Goal: Information Seeking & Learning: Learn about a topic

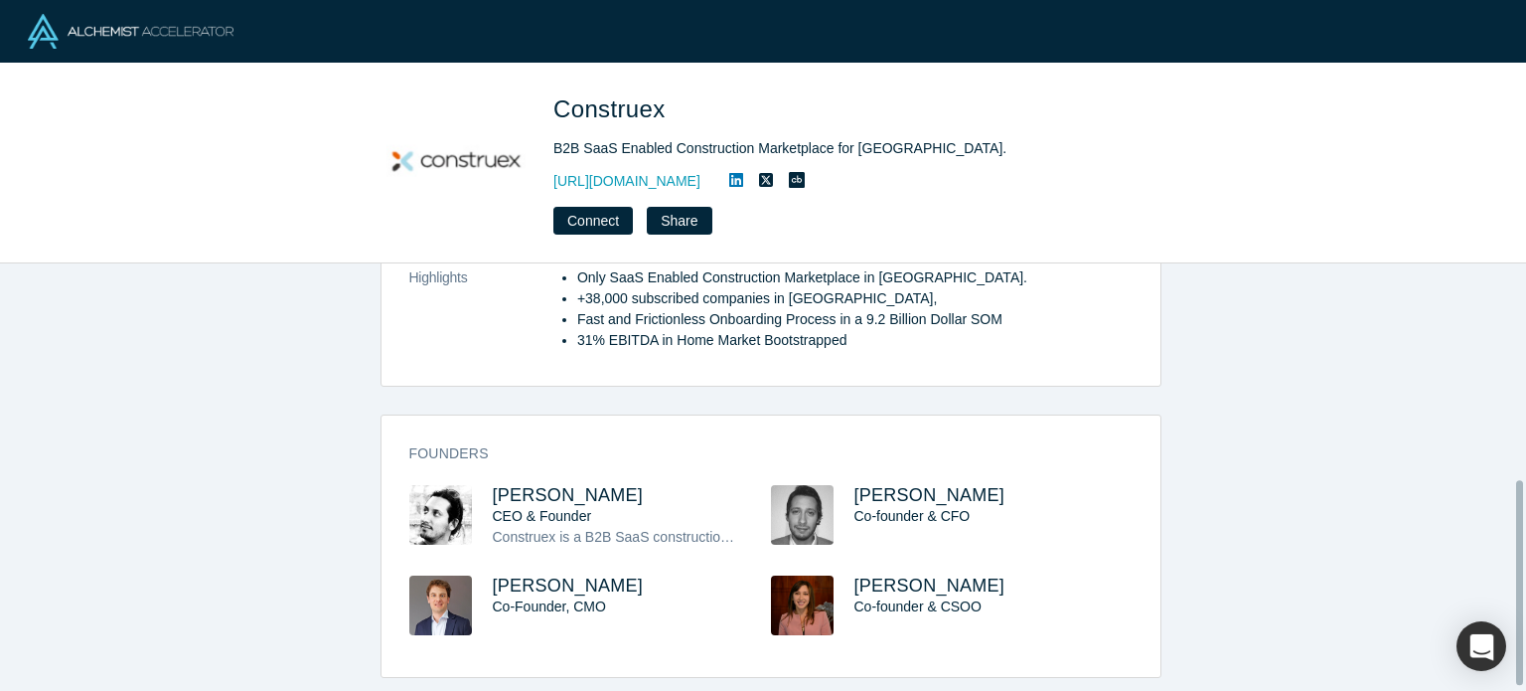
scroll to position [462, 0]
click at [524, 485] on span "Roberto Arroyo" at bounding box center [568, 495] width 151 height 20
click at [520, 575] on span "Sven Gloor" at bounding box center [568, 585] width 151 height 20
click at [910, 485] on span "Nicolás Arroyo" at bounding box center [930, 495] width 151 height 20
click at [876, 579] on span "Carolina Arroyo" at bounding box center [930, 585] width 151 height 20
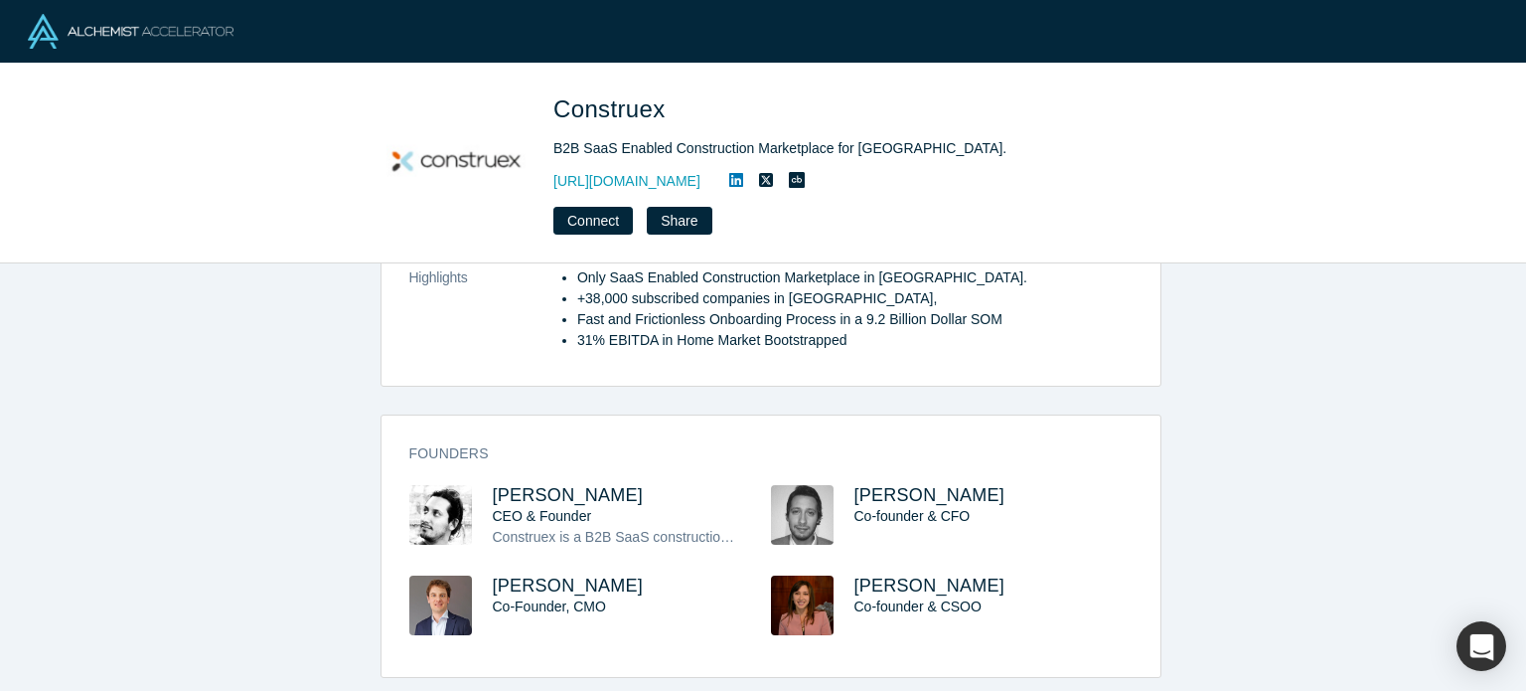
click at [743, 182] on icon at bounding box center [736, 180] width 14 height 14
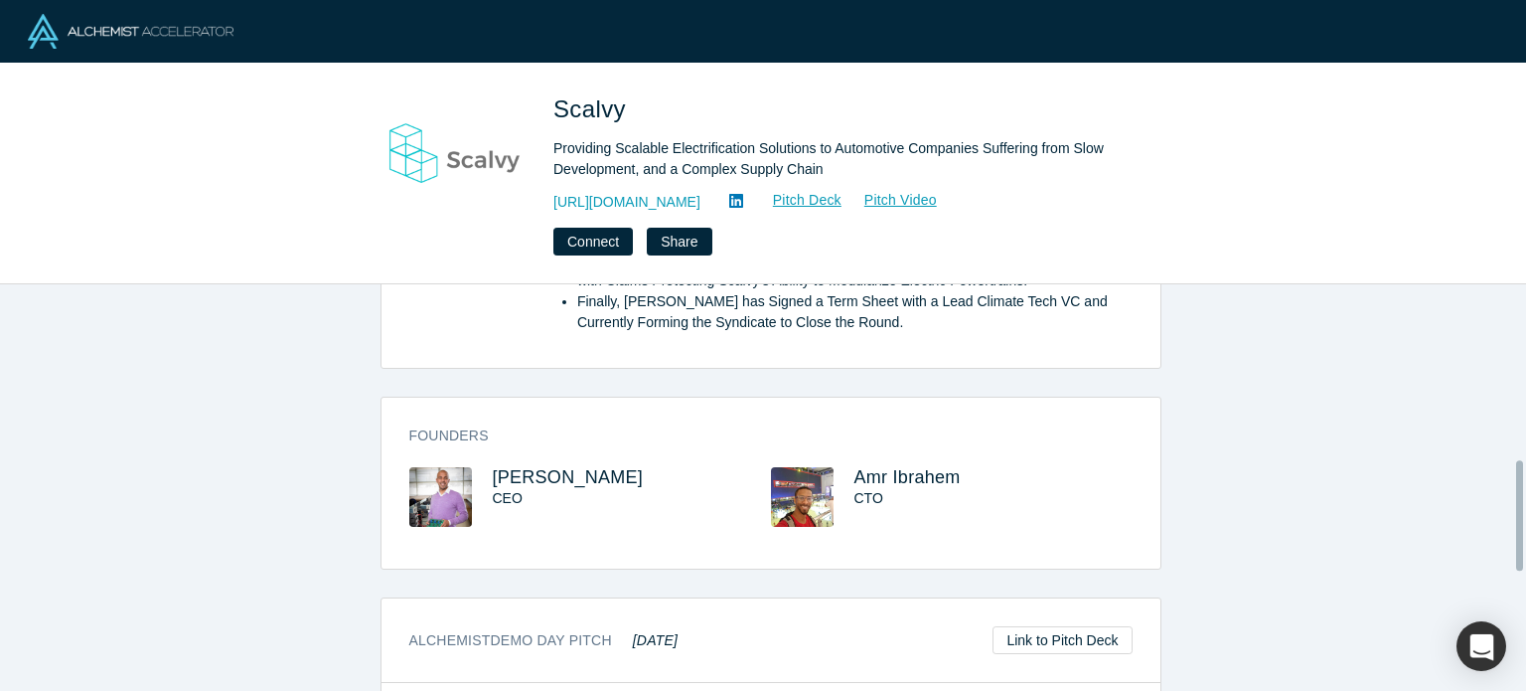
scroll to position [656, 0]
click at [561, 466] on span "Mohamed Badawy" at bounding box center [568, 476] width 151 height 20
click at [898, 466] on span "Amr Ibrahem" at bounding box center [908, 476] width 106 height 20
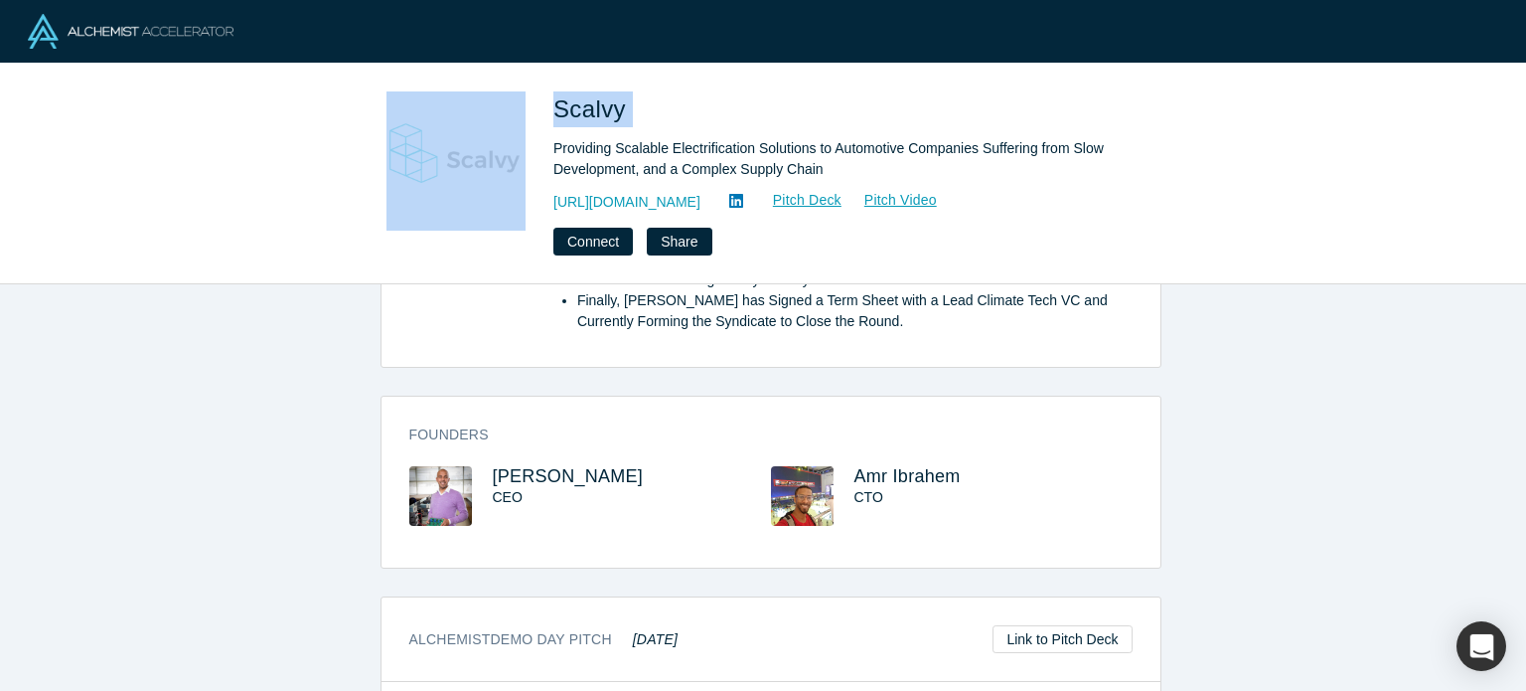
drag, startPoint x: 626, startPoint y: 108, endPoint x: 533, endPoint y: 114, distance: 93.6
click at [532, 114] on div "Scalvy Providing Scalable Electrification Solutions to Automotive Companies Suf…" at bounding box center [763, 173] width 781 height 164
copy div "Scalvy"
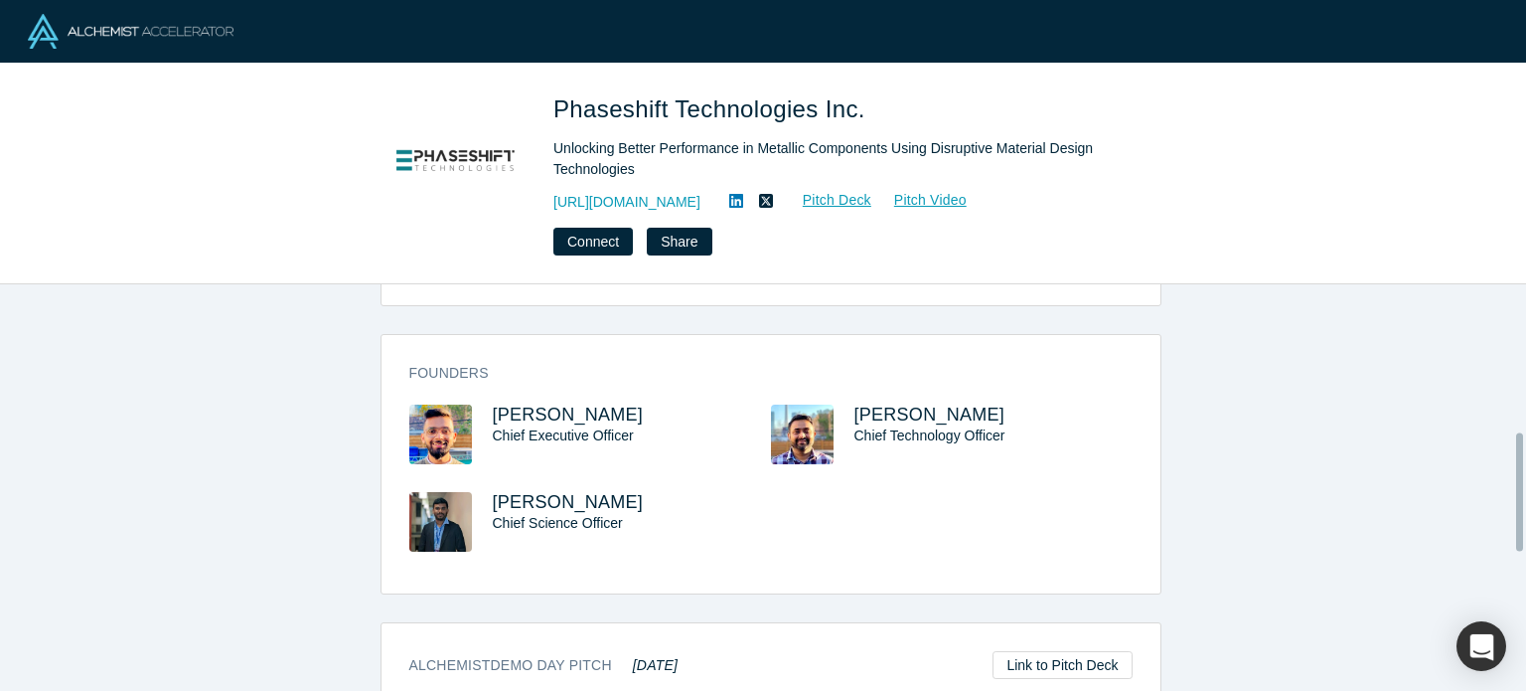
scroll to position [512, 0]
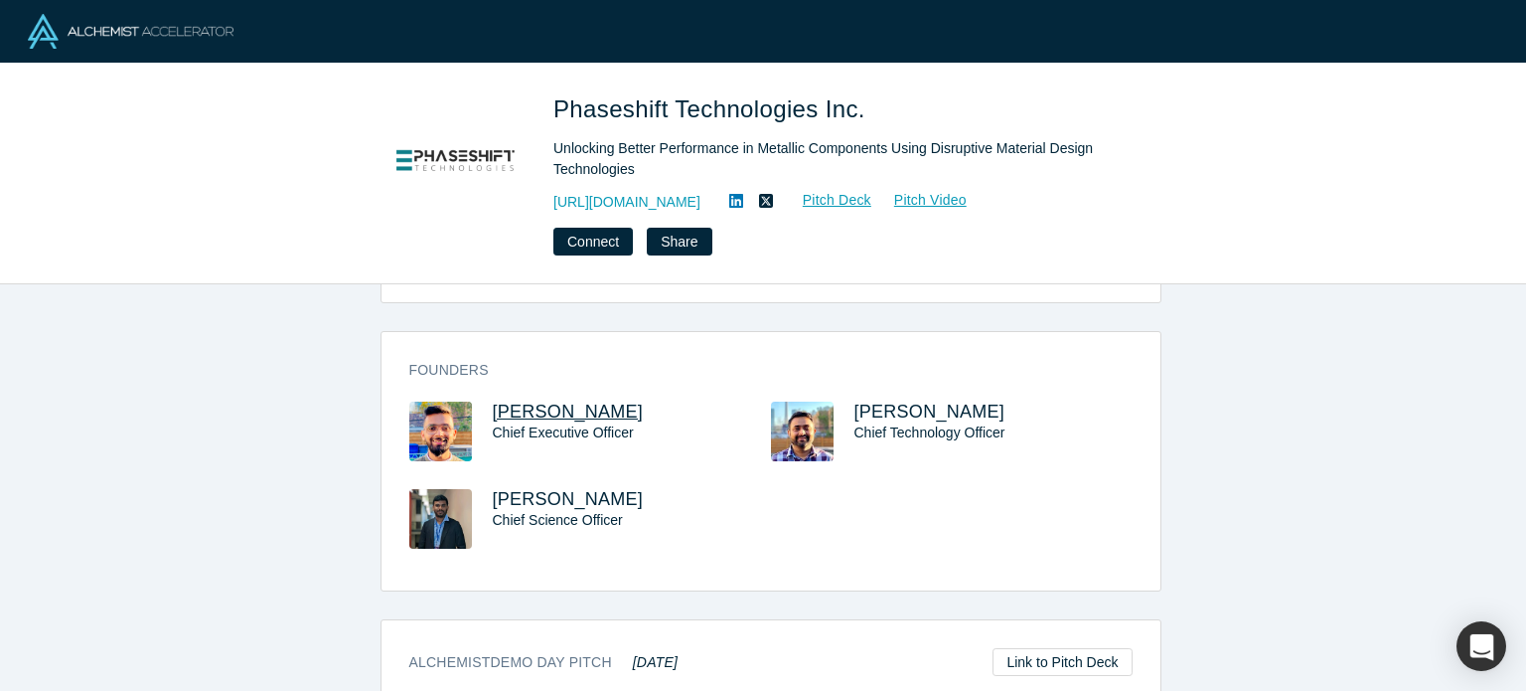
click at [548, 414] on span "Fazal Mahmood" at bounding box center [568, 411] width 151 height 20
click at [937, 413] on span "Gurjot Dhaliwal" at bounding box center [930, 411] width 151 height 20
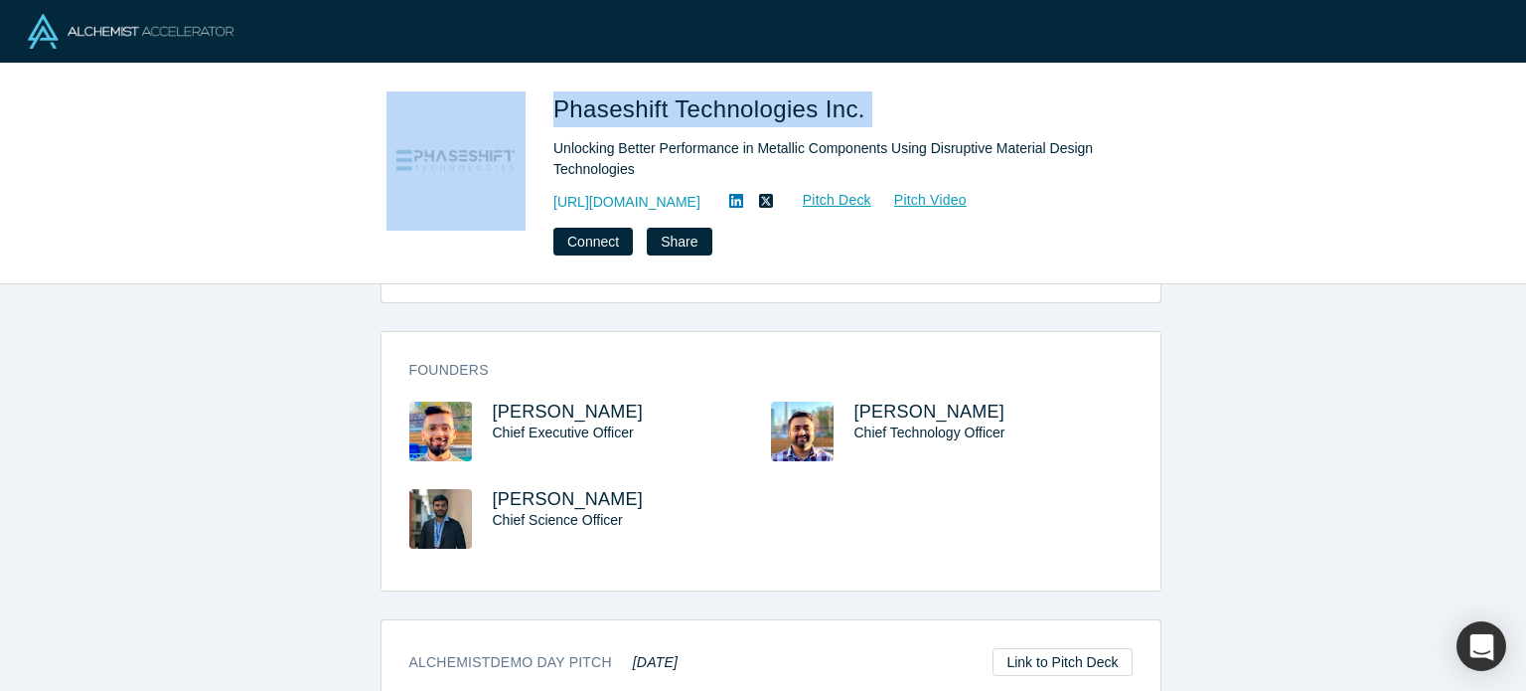
drag, startPoint x: 897, startPoint y: 104, endPoint x: 537, endPoint y: 91, distance: 360.9
click at [537, 91] on div "Phaseshift Technologies Inc. Unlocking Better Performance in Metallic Component…" at bounding box center [763, 173] width 781 height 164
copy div "Phaseshift Technologies Inc."
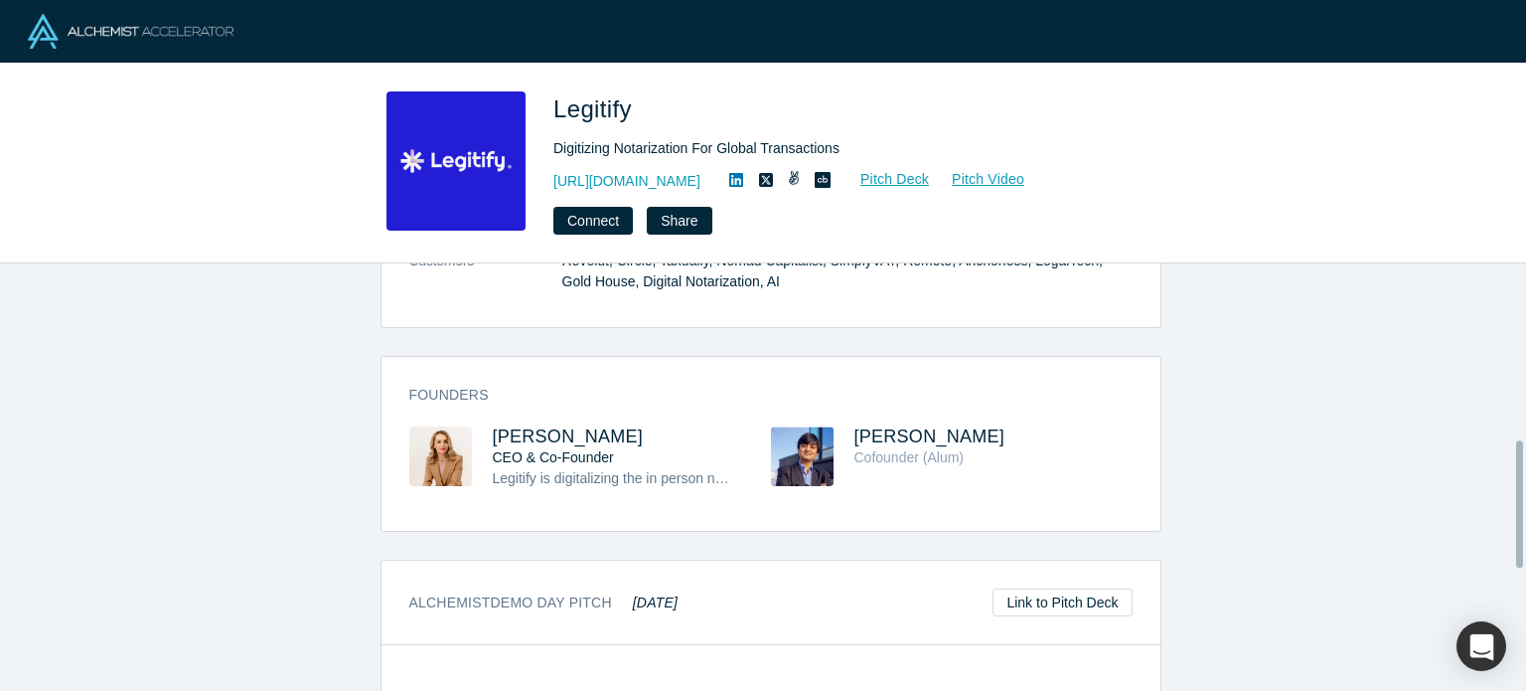
scroll to position [604, 0]
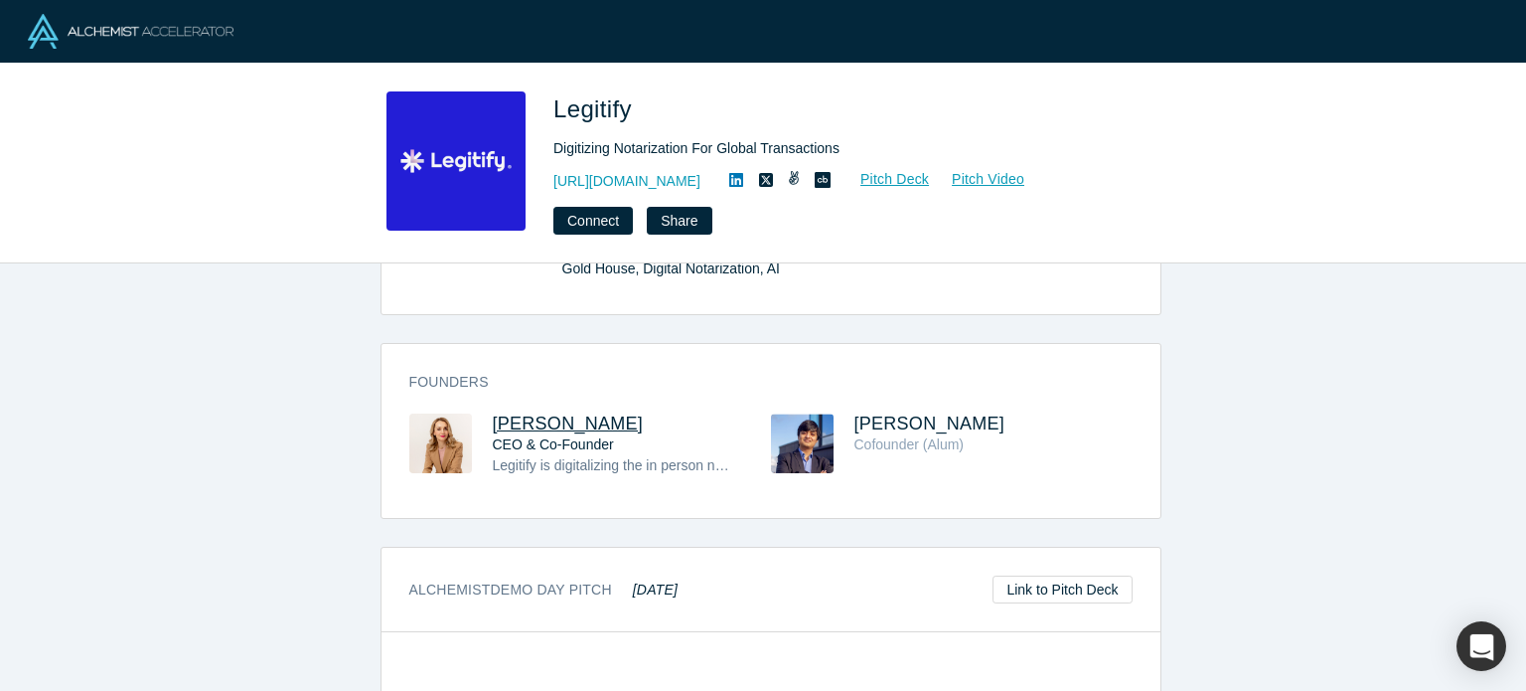
click at [526, 428] on span "Aida Lutaj" at bounding box center [568, 423] width 151 height 20
click at [916, 419] on span "Arko Ganguli" at bounding box center [930, 423] width 151 height 20
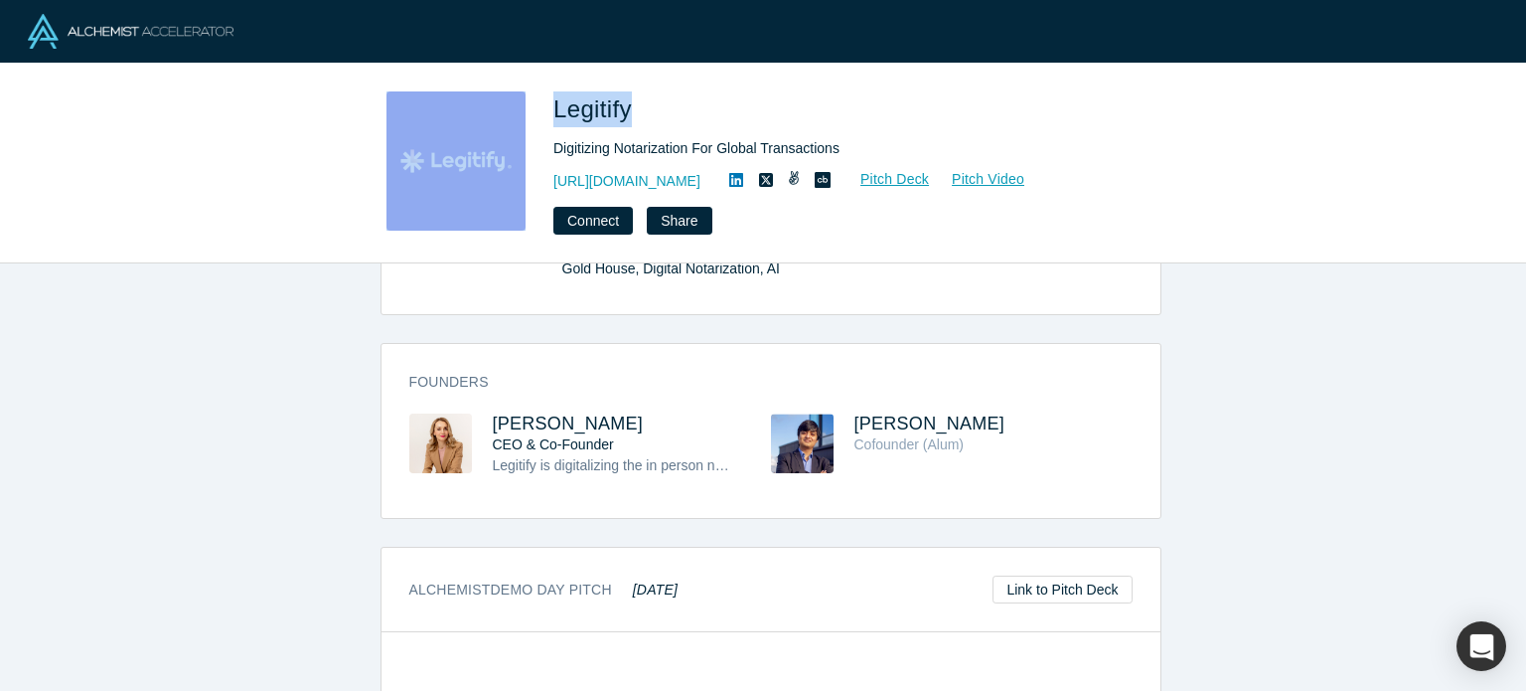
drag, startPoint x: 632, startPoint y: 95, endPoint x: 523, endPoint y: 114, distance: 110.9
click at [522, 114] on div "Legitify Digitizing Notarization For Global Transactions https://www.legitify.e…" at bounding box center [763, 162] width 781 height 143
copy div "Legitify"
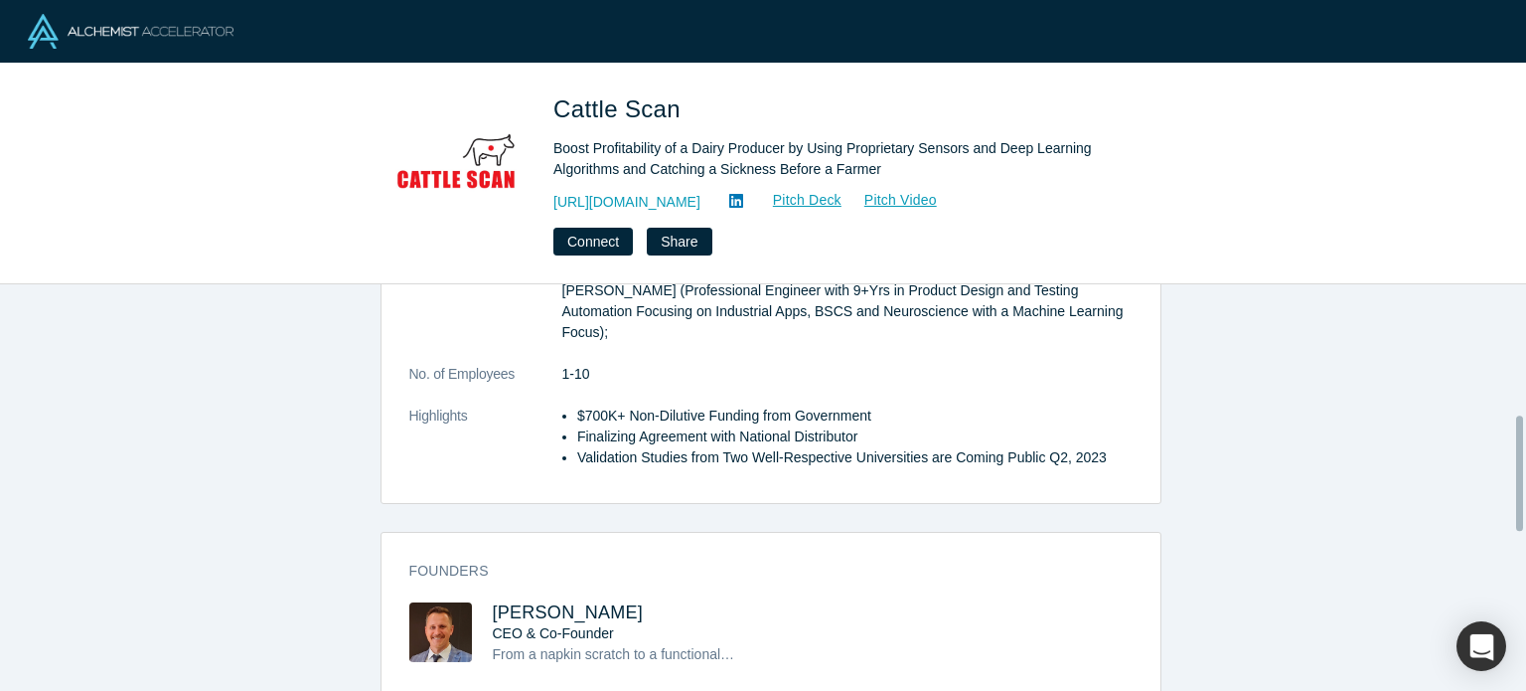
scroll to position [463, 0]
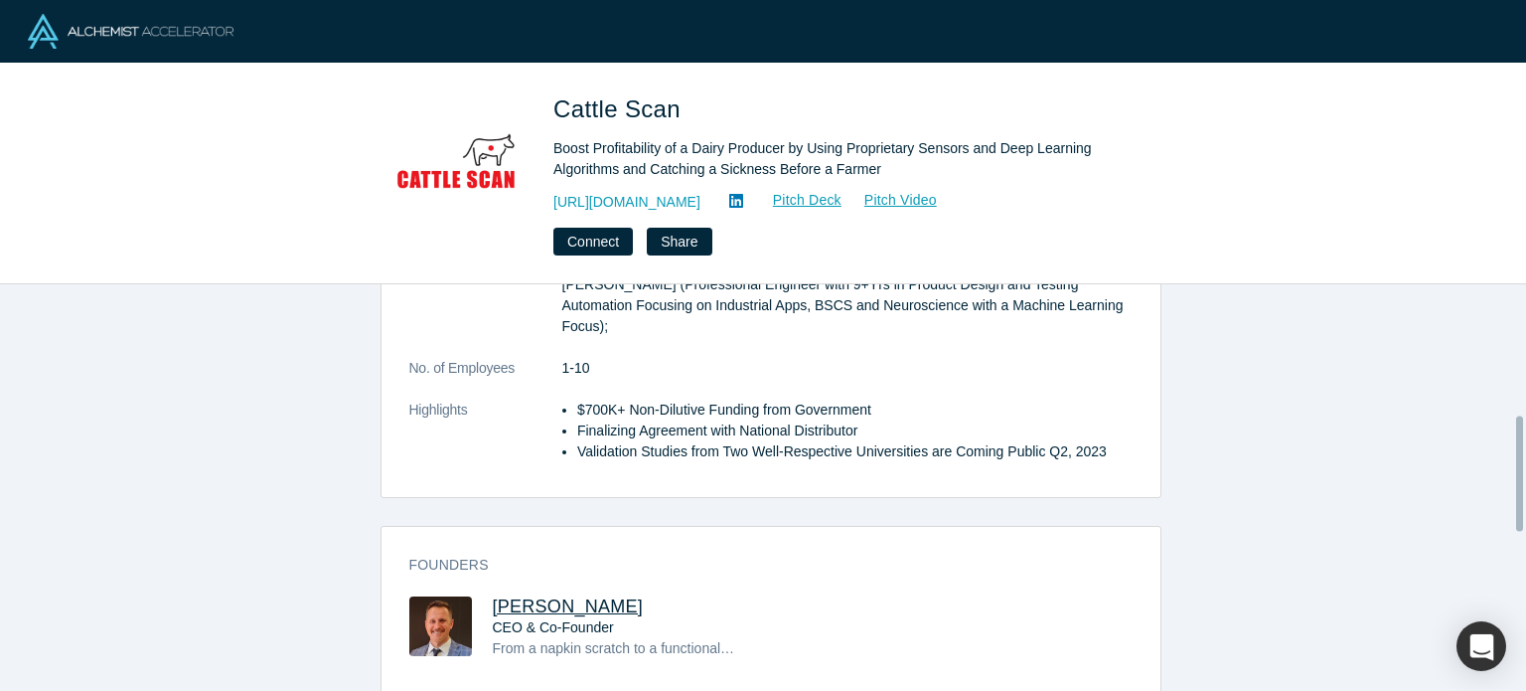
click at [512, 596] on span "Denis Tokarev" at bounding box center [568, 606] width 151 height 20
drag, startPoint x: 684, startPoint y: 118, endPoint x: 560, endPoint y: 109, distance: 123.5
click at [560, 109] on h1 "Cattle Scan" at bounding box center [831, 109] width 556 height 36
copy span "Cattle Scan"
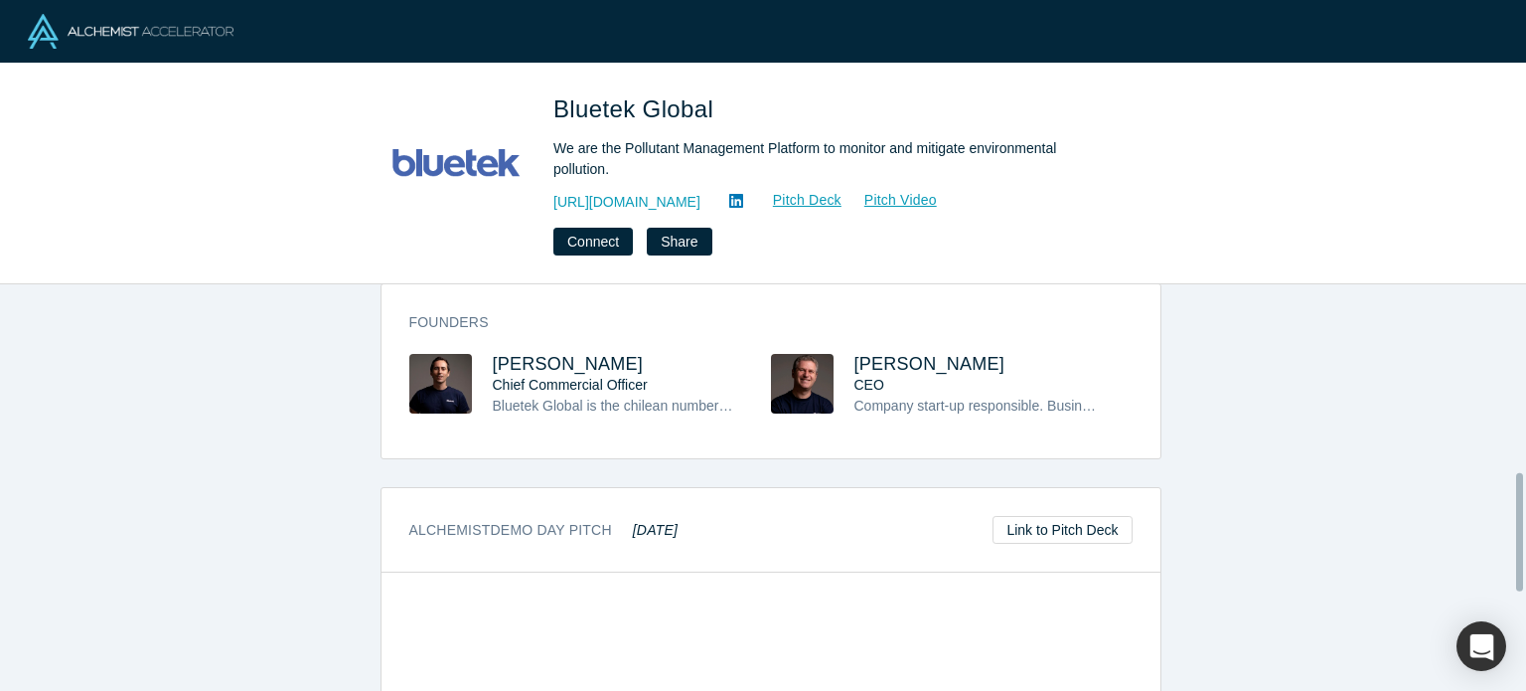
scroll to position [683, 0]
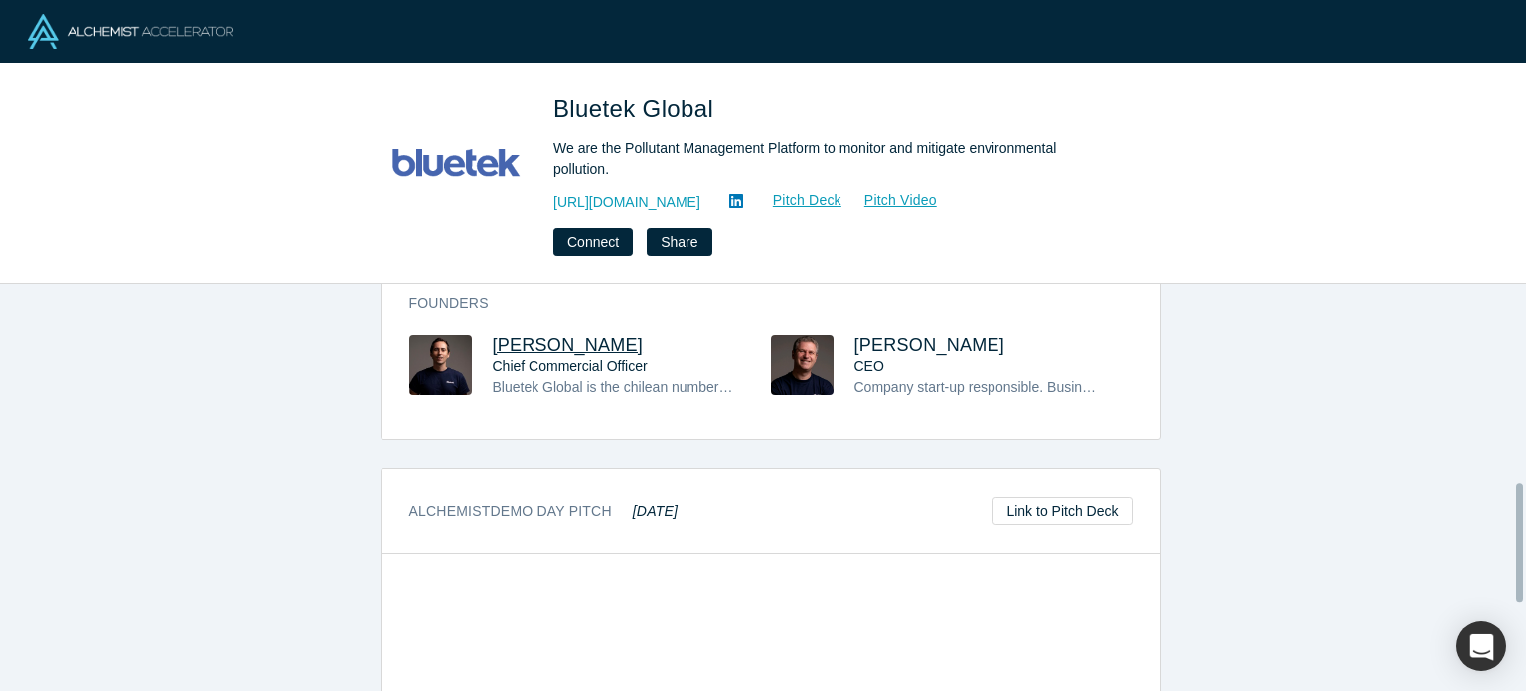
click at [550, 335] on span "[PERSON_NAME]" at bounding box center [568, 345] width 151 height 20
click at [882, 335] on span "[PERSON_NAME]" at bounding box center [930, 345] width 151 height 20
click at [873, 335] on span "[PERSON_NAME]" at bounding box center [930, 345] width 151 height 20
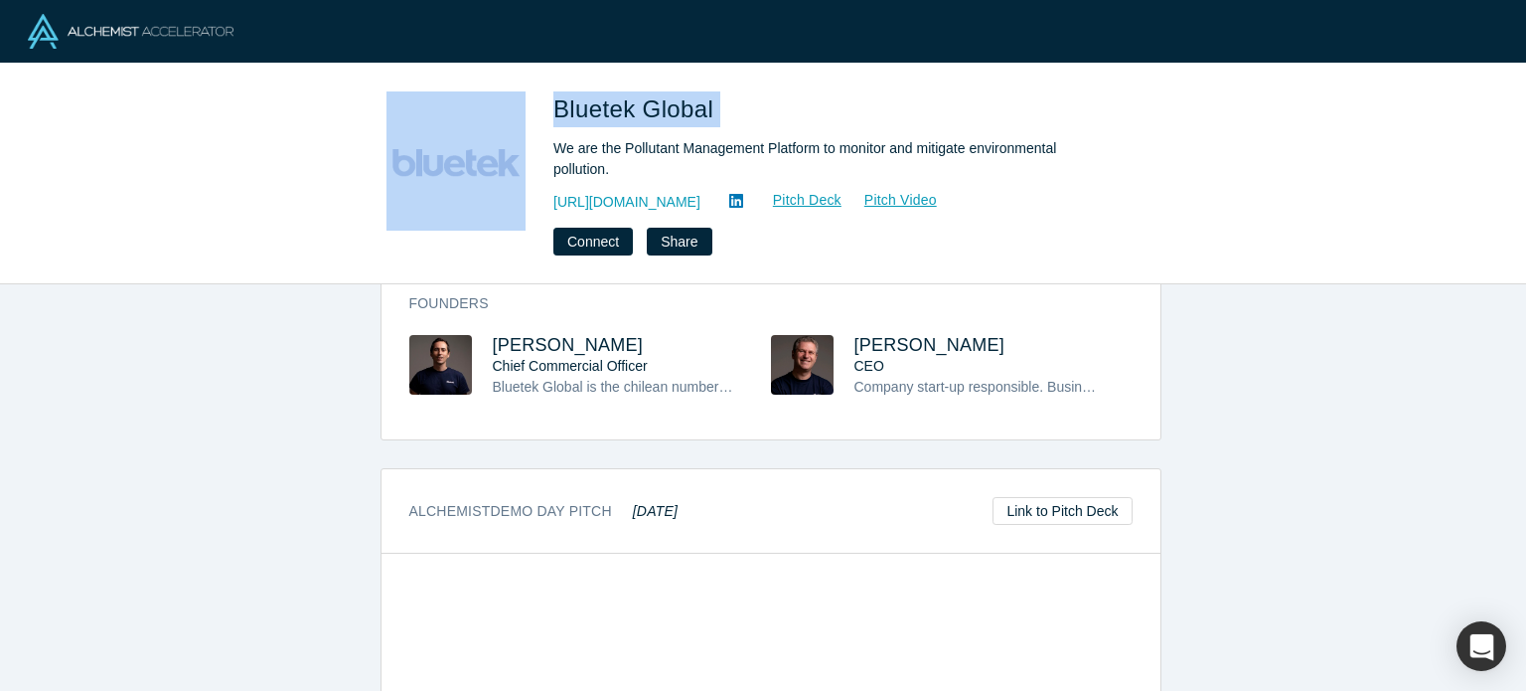
drag, startPoint x: 739, startPoint y: 118, endPoint x: 539, endPoint y: 105, distance: 201.1
click at [539, 105] on div "Bluetek Global We are the Pollutant Management Platform to monitor and mitigate…" at bounding box center [763, 173] width 781 height 164
copy div "Bluetek Global"
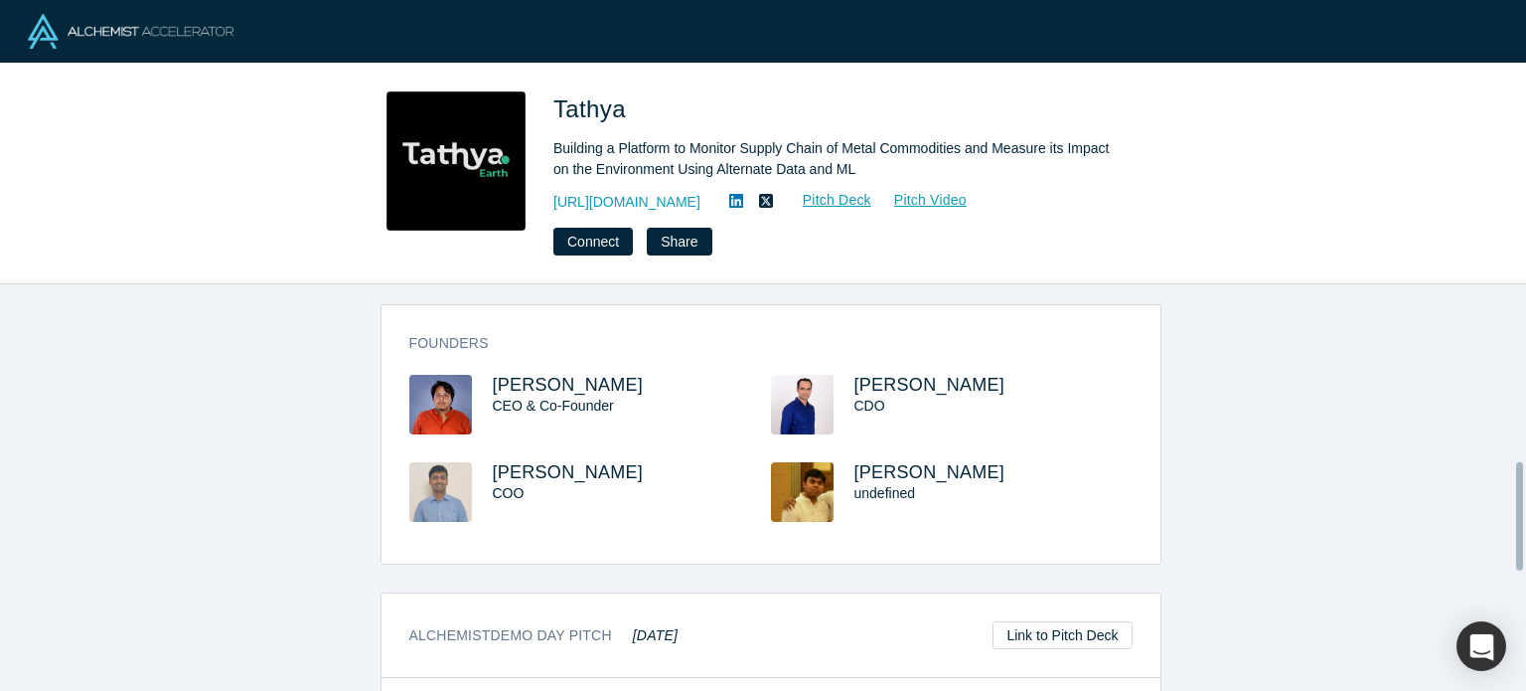
scroll to position [668, 0]
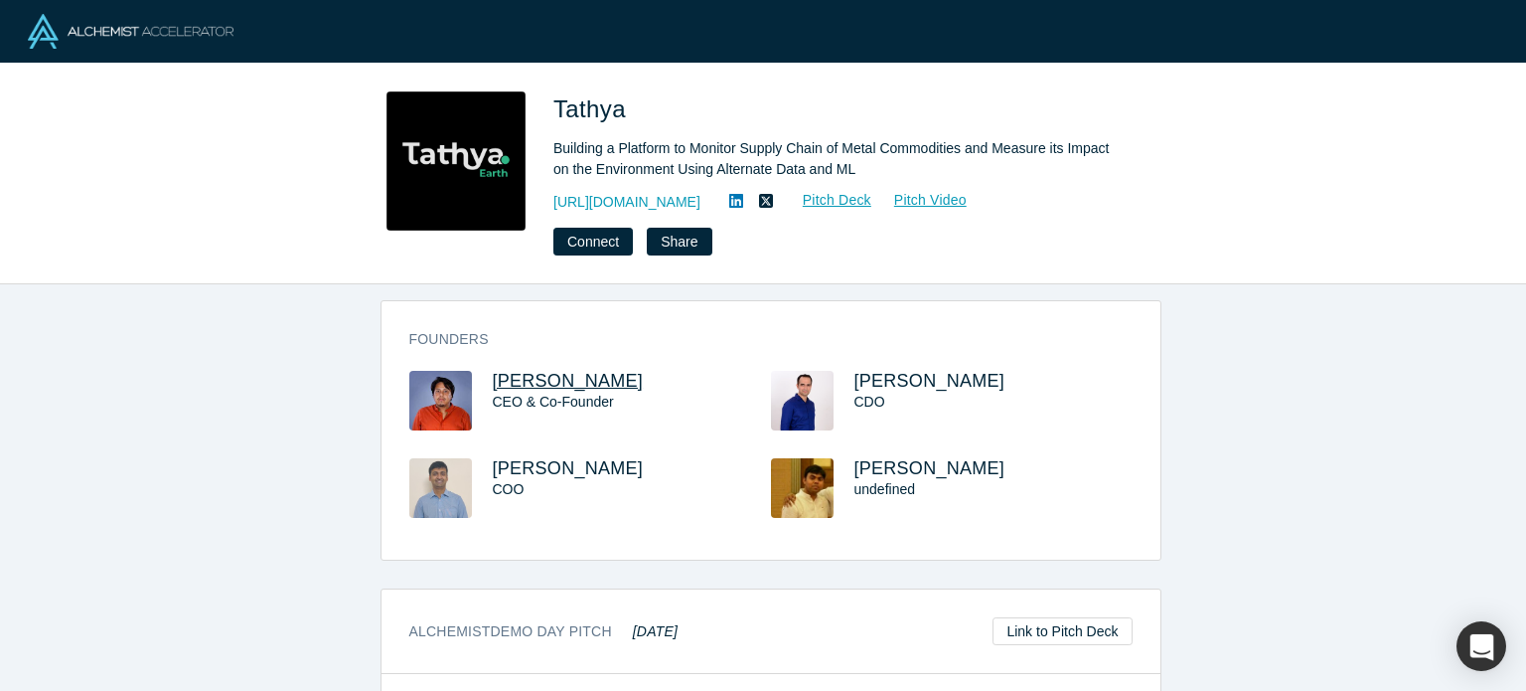
click at [511, 378] on span "Gunjan Thakuria" at bounding box center [568, 381] width 151 height 20
click at [605, 470] on span "Nikit Shrungarpawar" at bounding box center [568, 468] width 151 height 20
drag, startPoint x: 650, startPoint y: 110, endPoint x: 550, endPoint y: 112, distance: 100.4
click at [549, 112] on div "Tathya Building a Platform to Monitor Supply Chain of Metal Commodities and Mea…" at bounding box center [763, 173] width 781 height 164
copy span "Tathya"
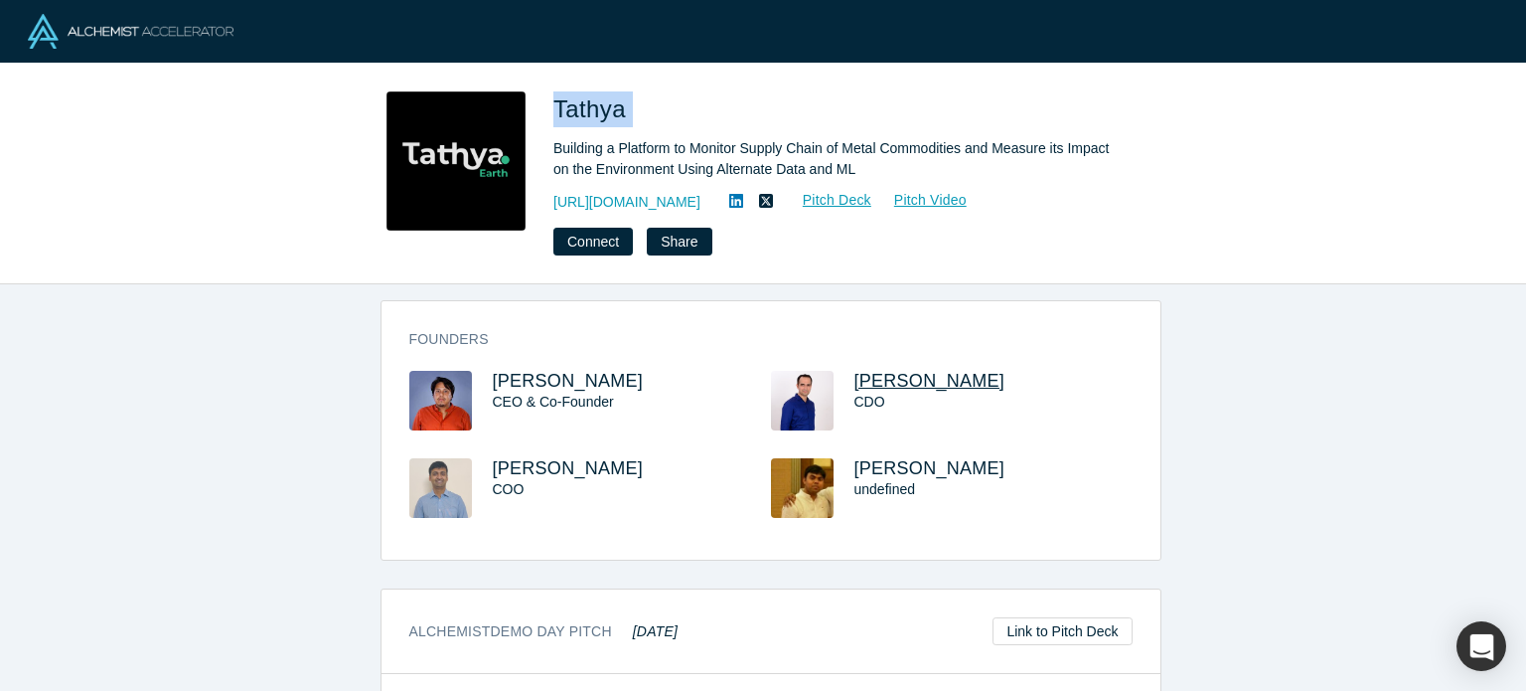
click at [937, 384] on span "Himangshu Das" at bounding box center [930, 381] width 151 height 20
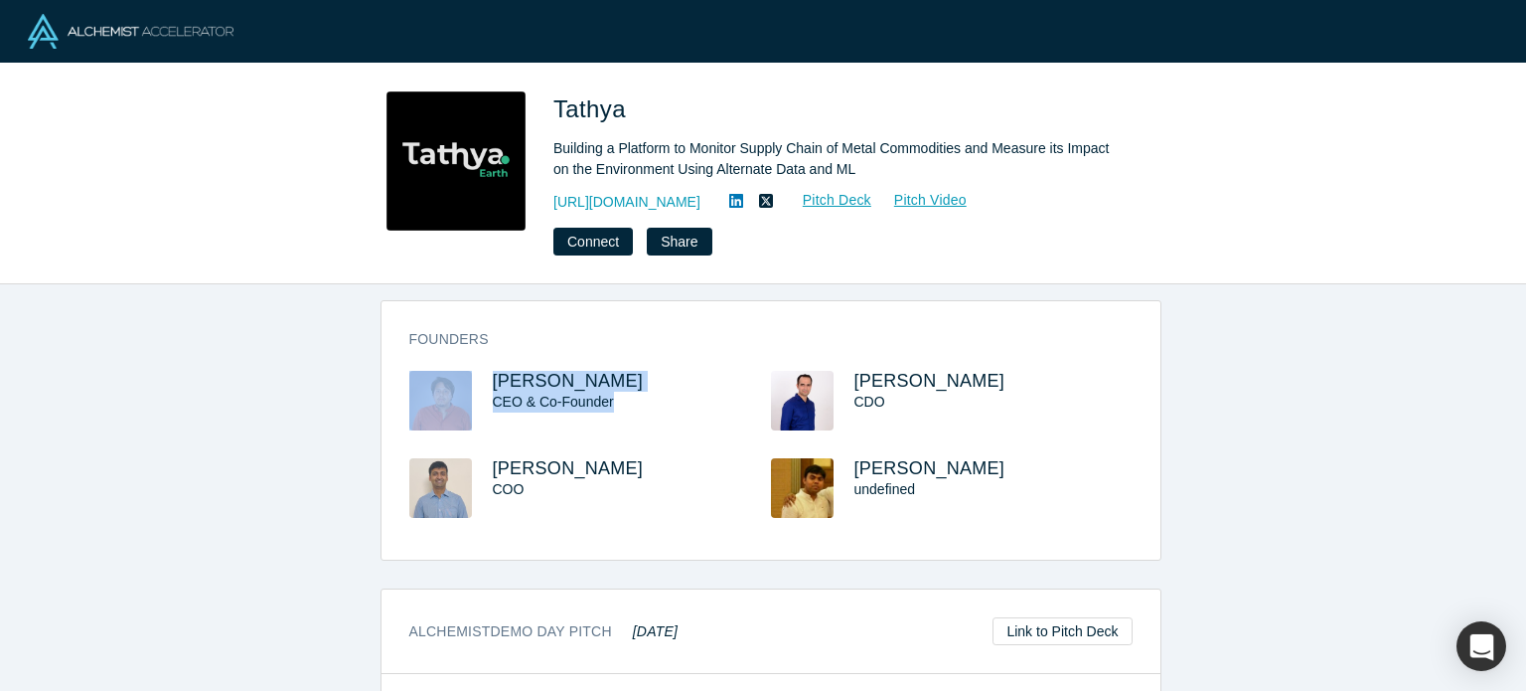
drag, startPoint x: 461, startPoint y: 447, endPoint x: 639, endPoint y: 454, distance: 178.0
click at [639, 454] on div "Gunjan Thakuria CEO & Co-Founder" at bounding box center [590, 414] width 362 height 87
drag, startPoint x: 677, startPoint y: 472, endPoint x: 487, endPoint y: 470, distance: 189.8
click at [493, 470] on h3 "Nikit Shrungarpawar" at bounding box center [614, 468] width 242 height 21
copy span "Nikit Shrungarpawar"
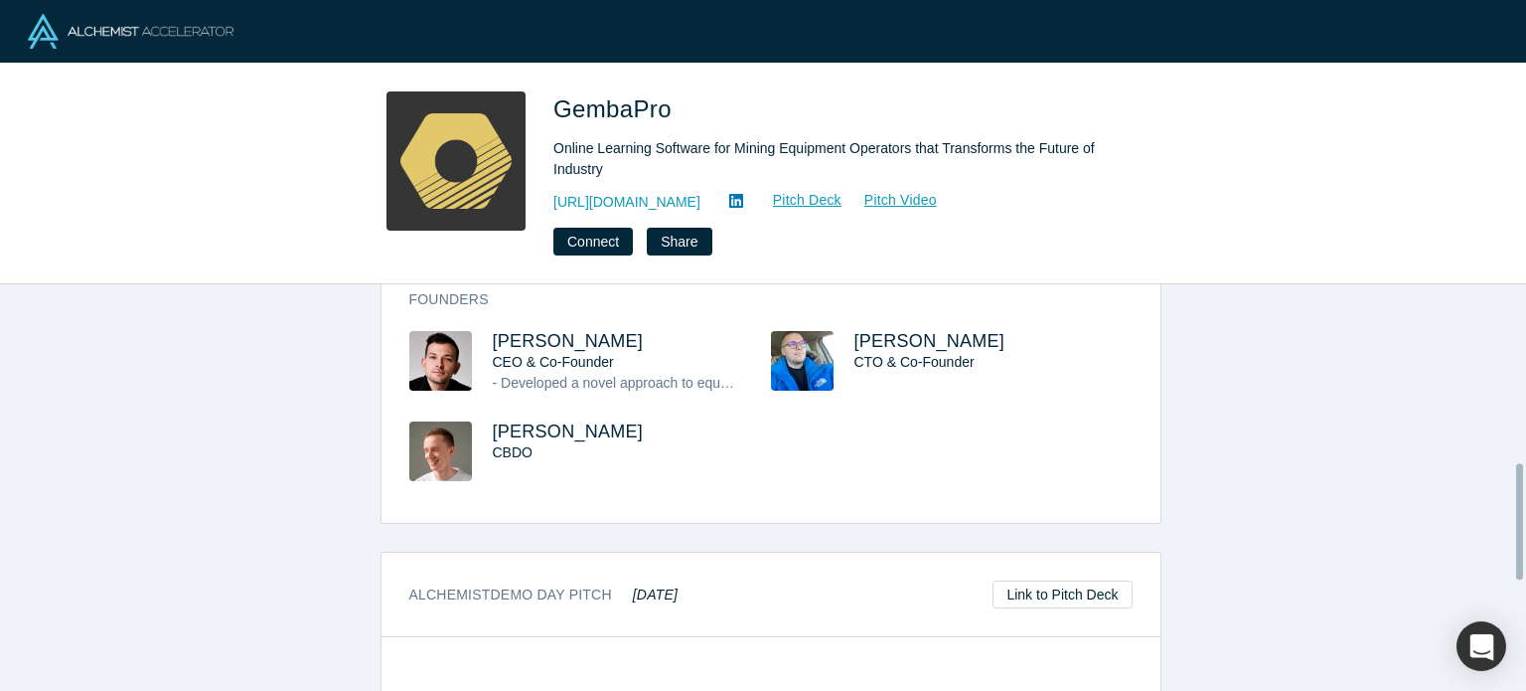
scroll to position [624, 0]
click at [564, 331] on span "[PERSON_NAME]" at bounding box center [568, 341] width 151 height 20
click at [939, 331] on span "Artemiy Vereshchinskiy" at bounding box center [930, 341] width 151 height 20
click at [743, 202] on icon at bounding box center [736, 201] width 14 height 16
drag, startPoint x: 680, startPoint y: 102, endPoint x: 560, endPoint y: 114, distance: 119.8
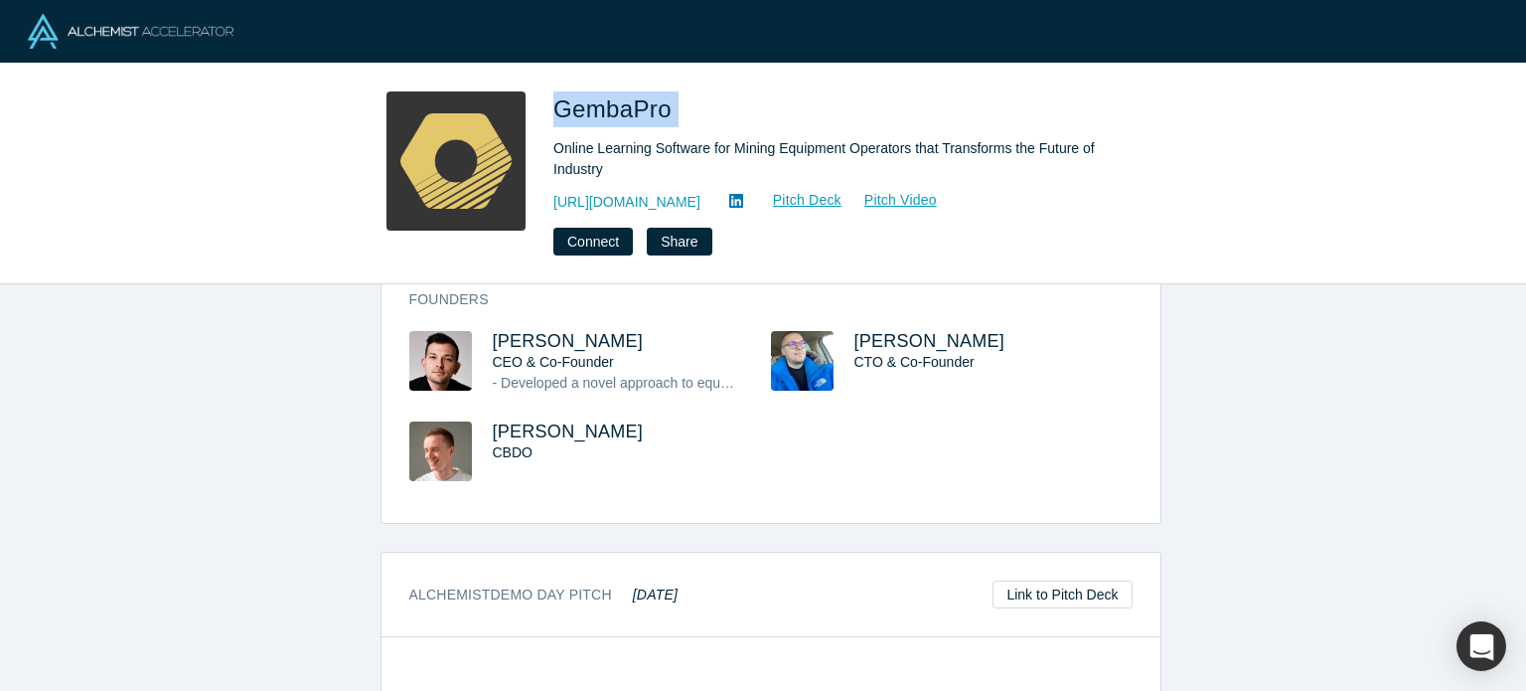
click at [560, 114] on h1 "GembaPro" at bounding box center [831, 109] width 556 height 36
copy span "GembaPro"
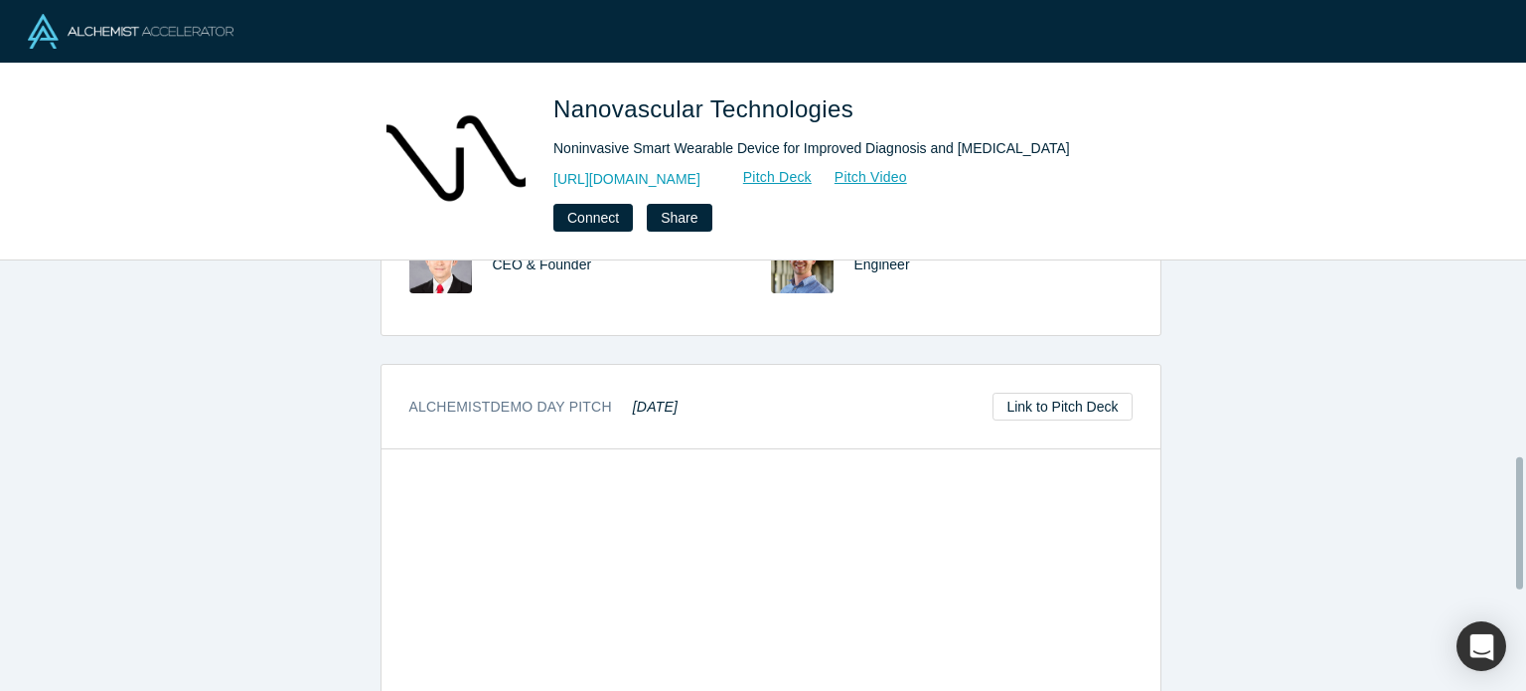
scroll to position [618, 0]
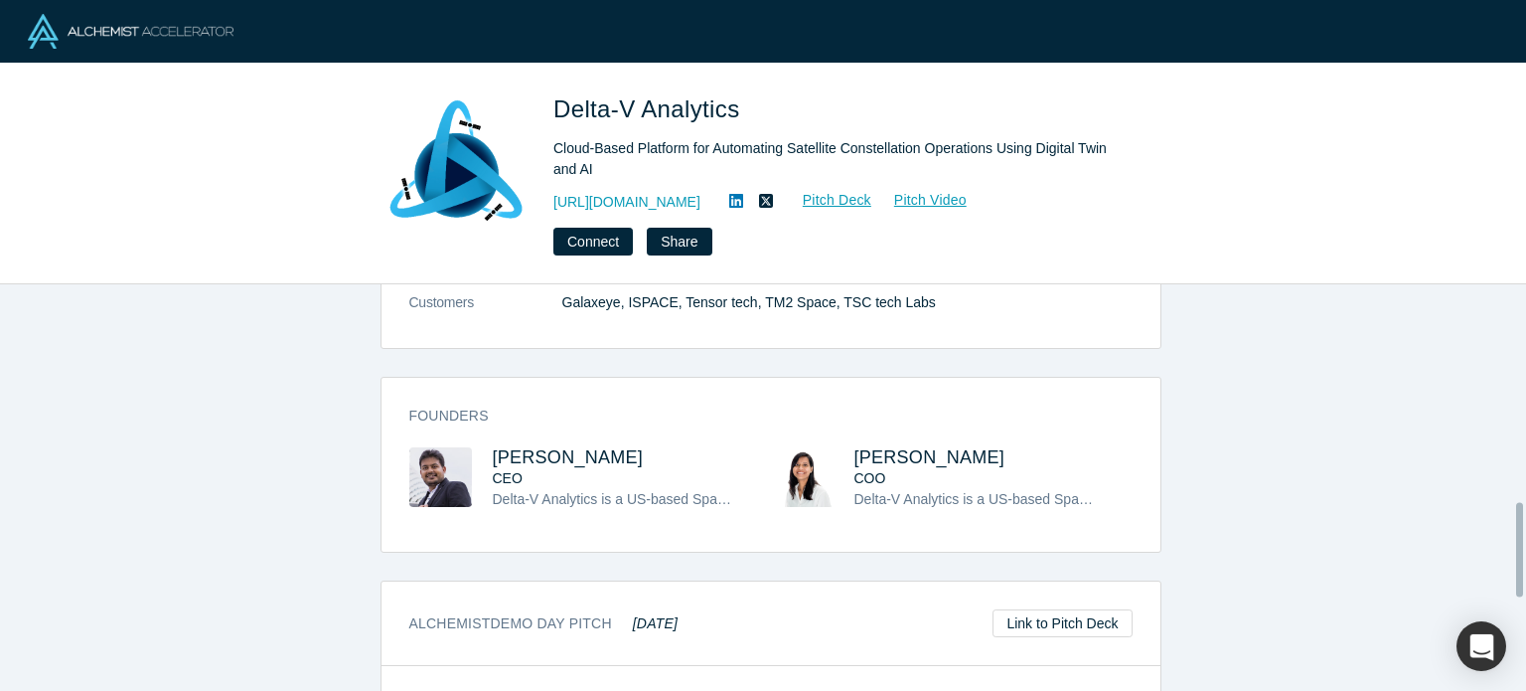
scroll to position [960, 0]
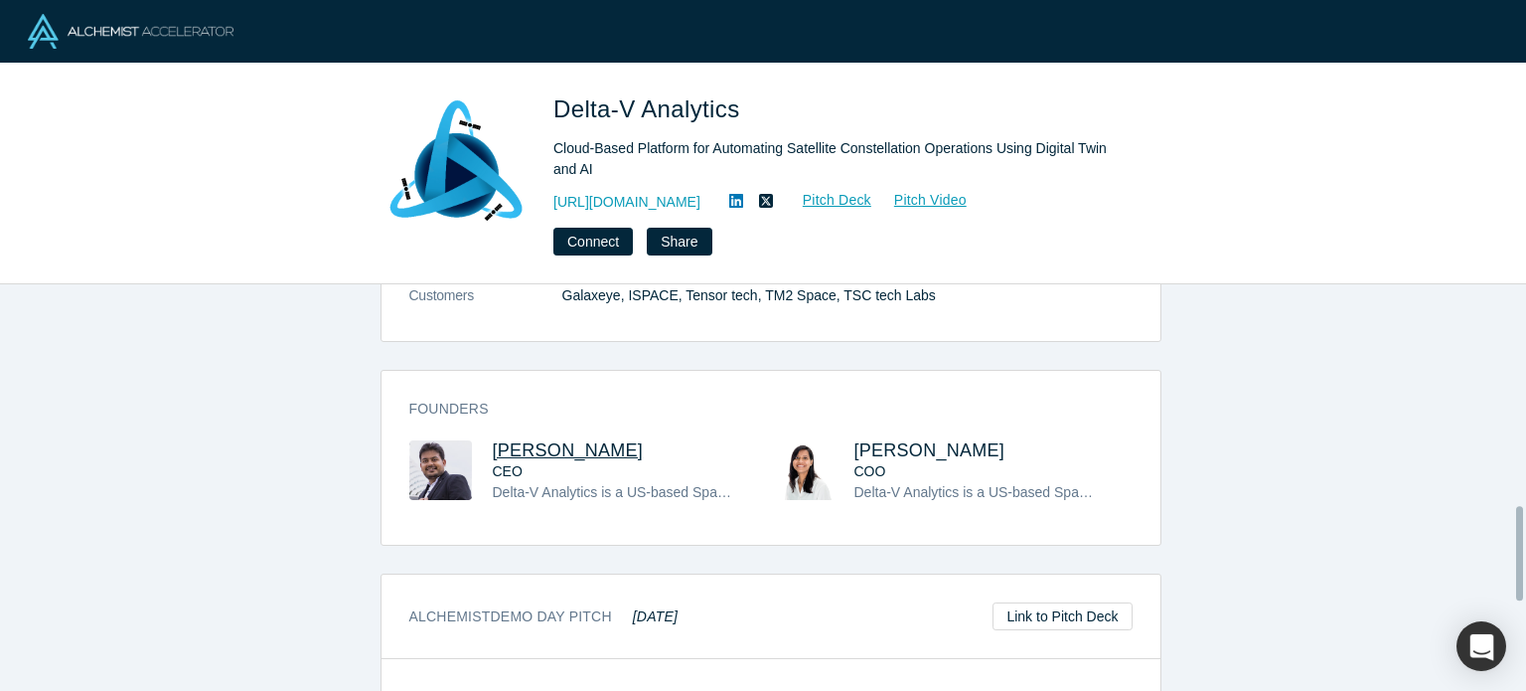
click at [525, 440] on span "[PERSON_NAME]" at bounding box center [568, 450] width 151 height 20
click at [917, 440] on span "[PERSON_NAME]" at bounding box center [930, 450] width 151 height 20
drag, startPoint x: 465, startPoint y: 404, endPoint x: 633, endPoint y: 402, distance: 167.9
click at [633, 440] on div "[PERSON_NAME] CEO Delta-V Analytics is a US-based Space Startup developing a cl…" at bounding box center [590, 485] width 362 height 90
copy div "[PERSON_NAME]"
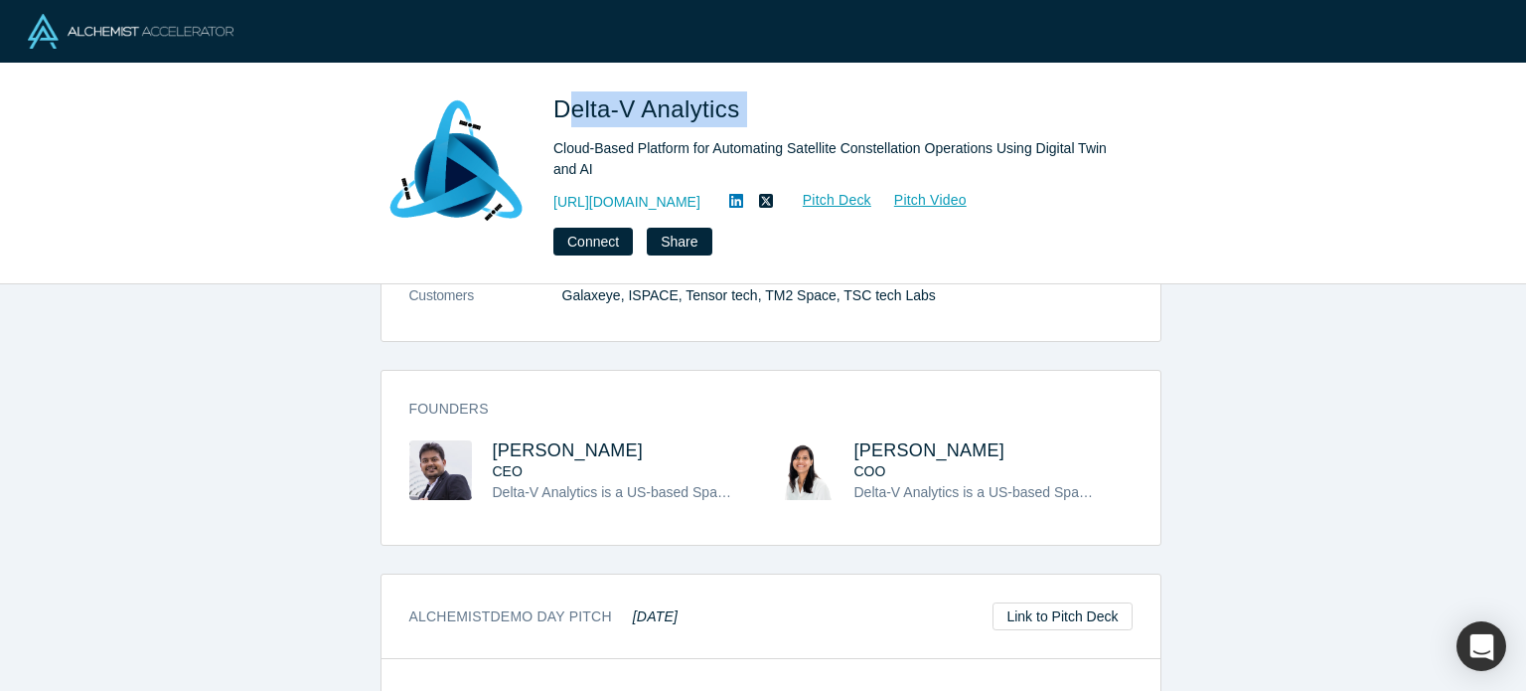
drag, startPoint x: 757, startPoint y: 114, endPoint x: 561, endPoint y: 89, distance: 197.3
click at [561, 89] on div "Delta-V Analytics Cloud-Based Platform for Automating Satellite Constellation O…" at bounding box center [763, 174] width 1526 height 221
click at [749, 98] on h1 "Delta-V Analytics" at bounding box center [831, 109] width 556 height 36
drag, startPoint x: 749, startPoint y: 98, endPoint x: 580, endPoint y: 107, distance: 169.2
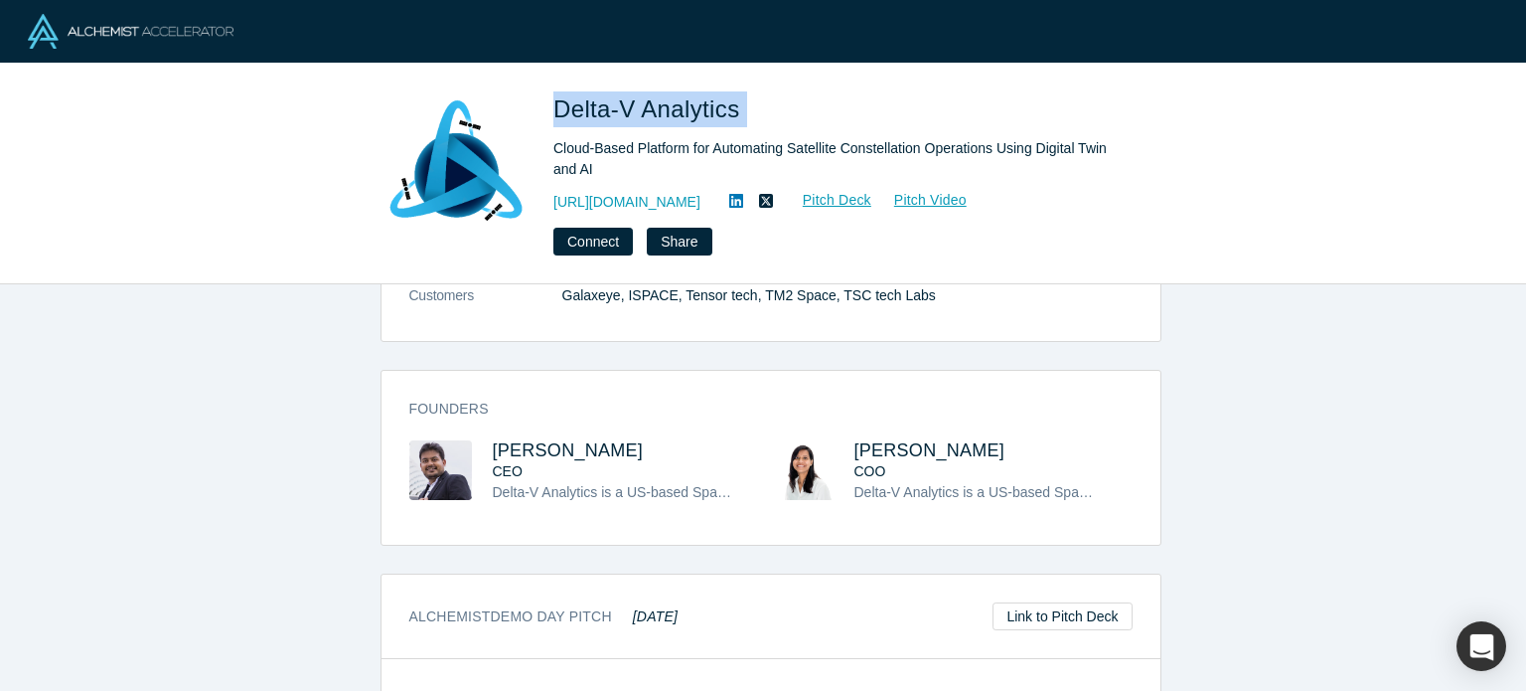
click at [580, 107] on h1 "Delta-V Analytics" at bounding box center [831, 109] width 556 height 36
copy span "Delta-V Analytics"
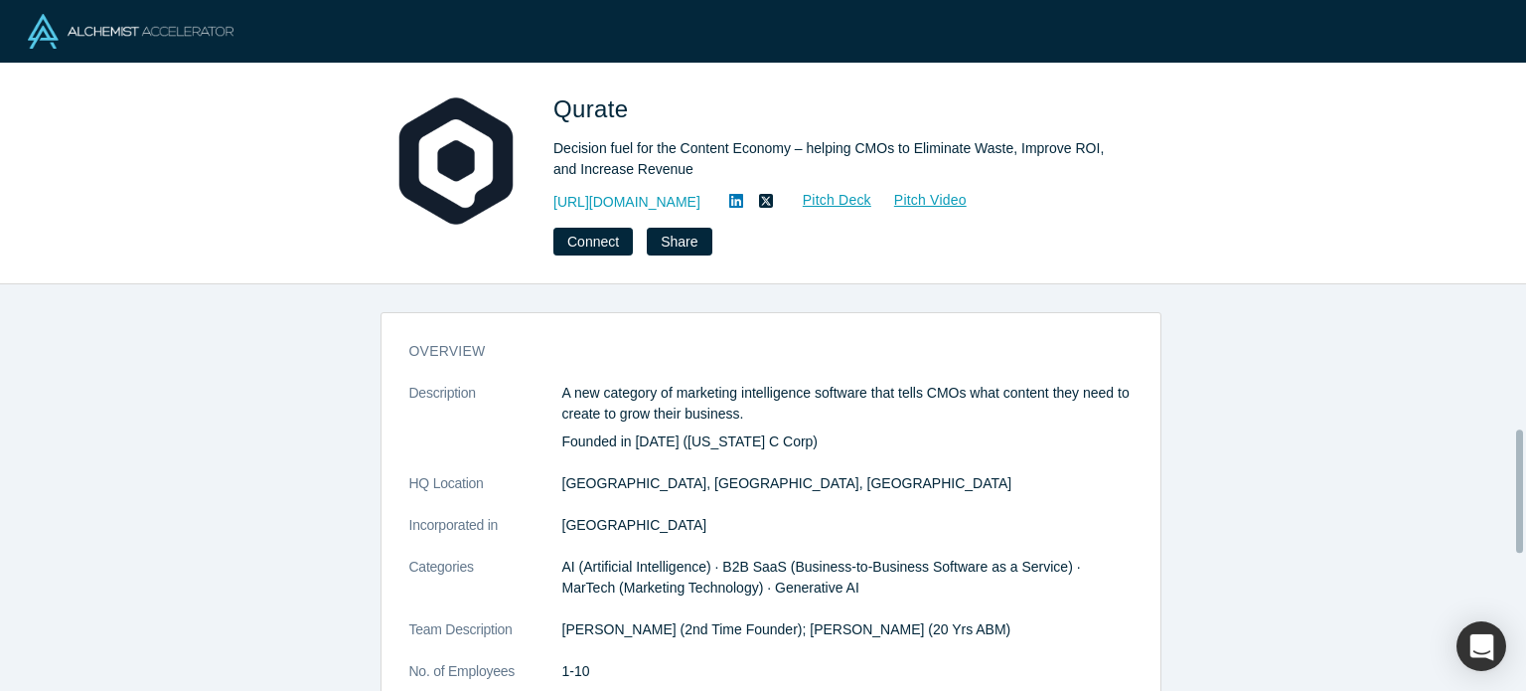
scroll to position [477, 0]
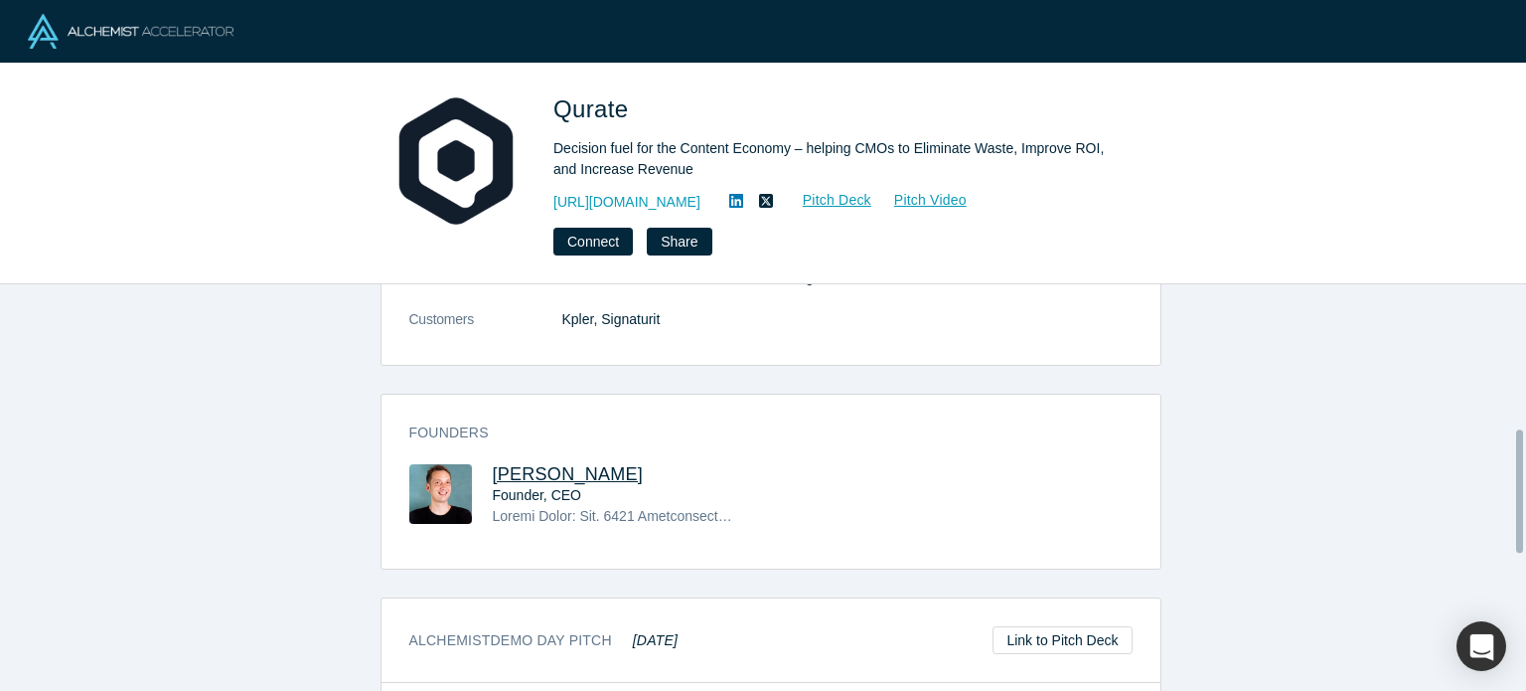
click at [521, 480] on span "[PERSON_NAME]" at bounding box center [568, 474] width 151 height 20
drag, startPoint x: 600, startPoint y: 472, endPoint x: 479, endPoint y: 446, distance: 124.0
click at [479, 446] on div "Founders [PERSON_NAME] Founder, CEO" at bounding box center [771, 488] width 779 height 160
copy span "[PERSON_NAME]"
click at [479, 446] on div "Founders Tom Brooke Founder, CEO" at bounding box center [771, 488] width 779 height 160
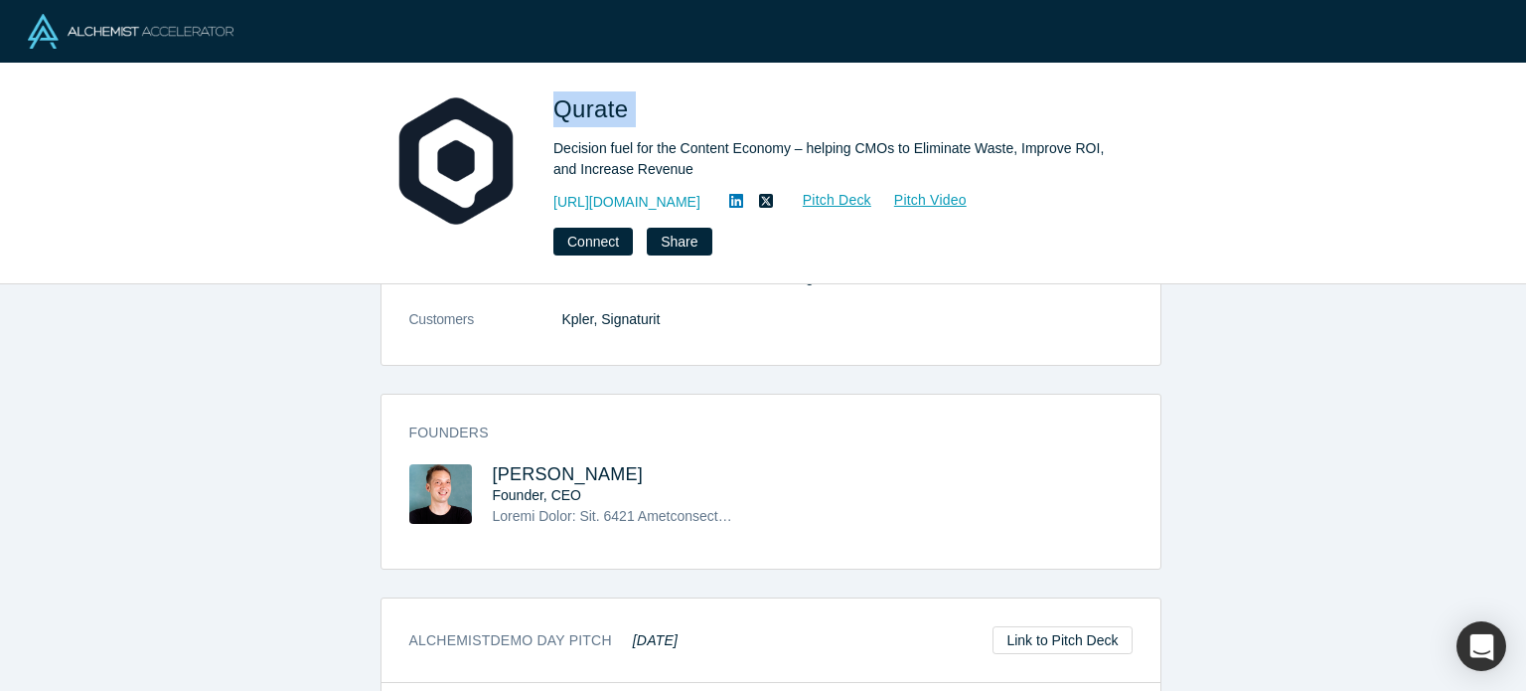
drag, startPoint x: 663, startPoint y: 121, endPoint x: 548, endPoint y: 112, distance: 115.6
click at [548, 112] on div "Qurate Decision fuel for the Content Economy – helping CMOs to Eliminate Waste,…" at bounding box center [763, 173] width 781 height 164
copy span "Qurate"
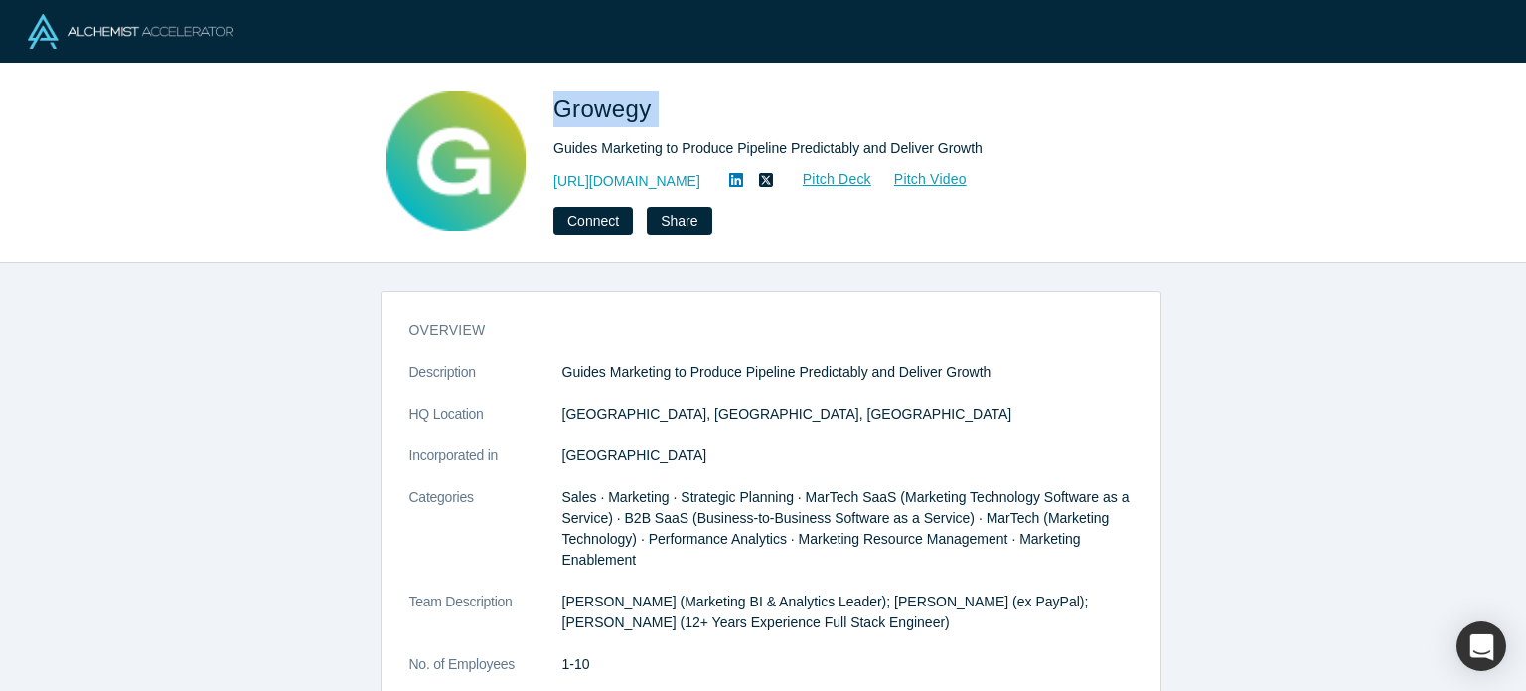
drag, startPoint x: 666, startPoint y: 130, endPoint x: 541, endPoint y: 100, distance: 128.7
click at [541, 102] on div "Growegy Guides Marketing to Produce Pipeline Predictably and Deliver Growth [UR…" at bounding box center [763, 162] width 781 height 143
copy span "Growegy"
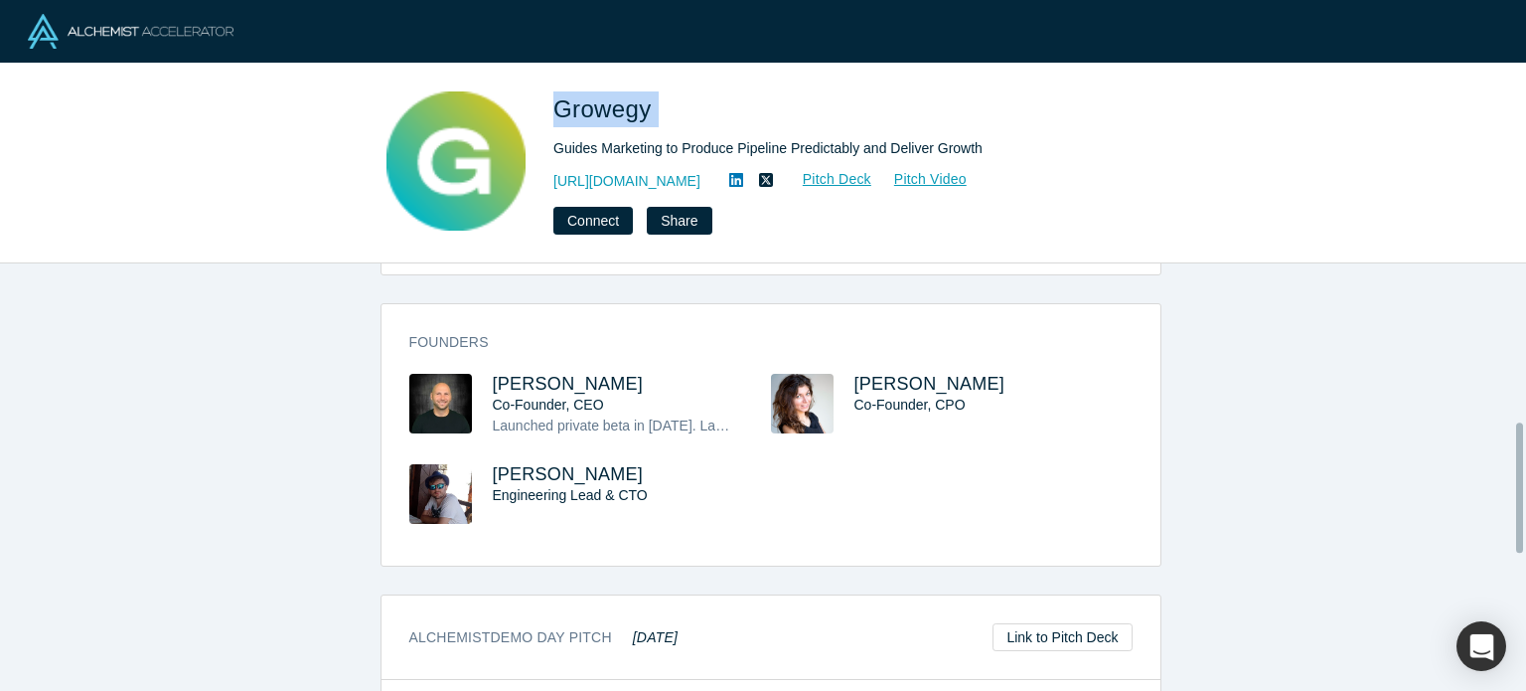
scroll to position [520, 0]
click at [542, 381] on span "[PERSON_NAME]" at bounding box center [568, 383] width 151 height 20
click at [858, 381] on span "[PERSON_NAME]" at bounding box center [930, 383] width 151 height 20
drag, startPoint x: 653, startPoint y: 384, endPoint x: 482, endPoint y: 368, distance: 171.7
click at [480, 368] on div "Founders [PERSON_NAME] Co-Founder, CEO Launched private beta in [DATE]. Launche…" at bounding box center [771, 440] width 779 height 247
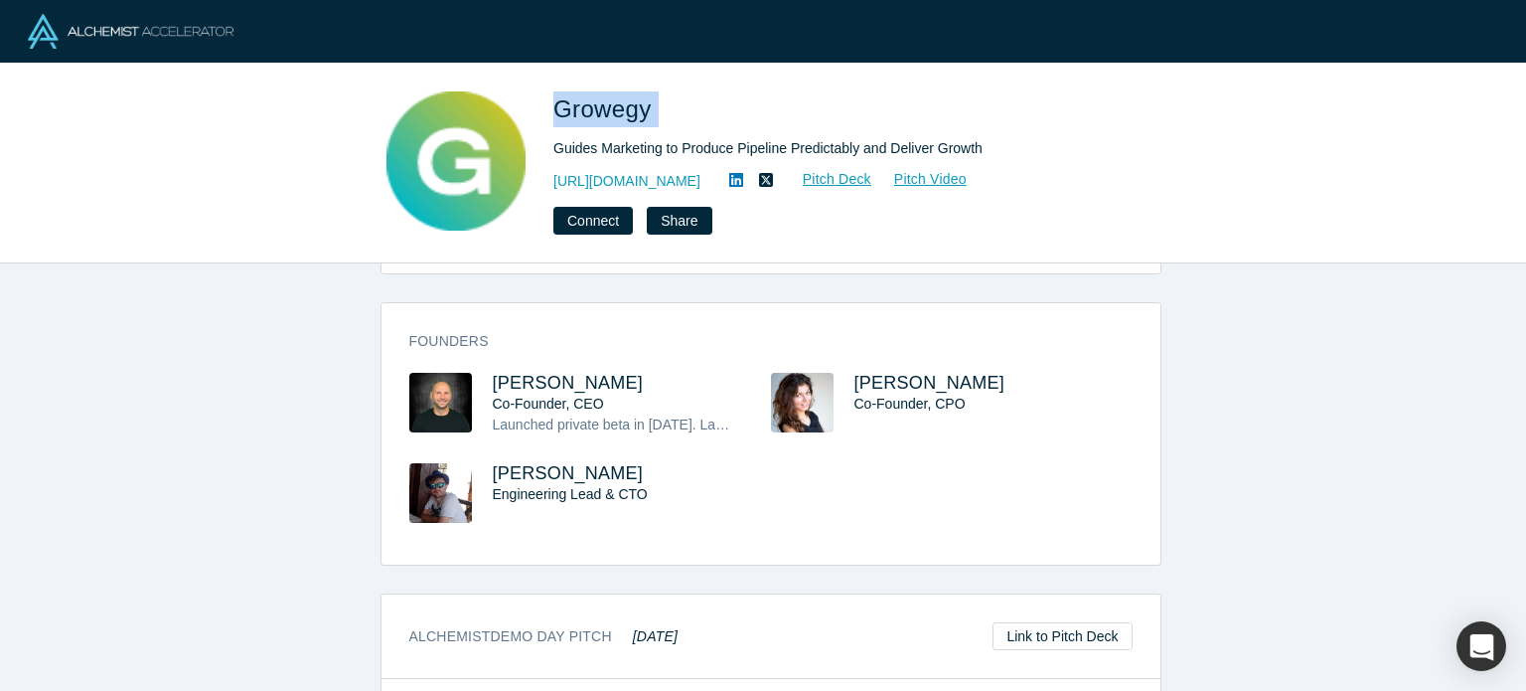
copy span "[PERSON_NAME]"
drag, startPoint x: 962, startPoint y: 385, endPoint x: 851, endPoint y: 366, distance: 112.9
click at [851, 366] on div "Founders [PERSON_NAME] Co-Founder, CEO Launched private beta in [DATE]. Launche…" at bounding box center [771, 440] width 779 height 247
copy span "[PERSON_NAME]"
click at [1340, 342] on div "overview Description Guides Marketing to Produce Pipeline Predictably and Deliv…" at bounding box center [770, 484] width 1541 height 442
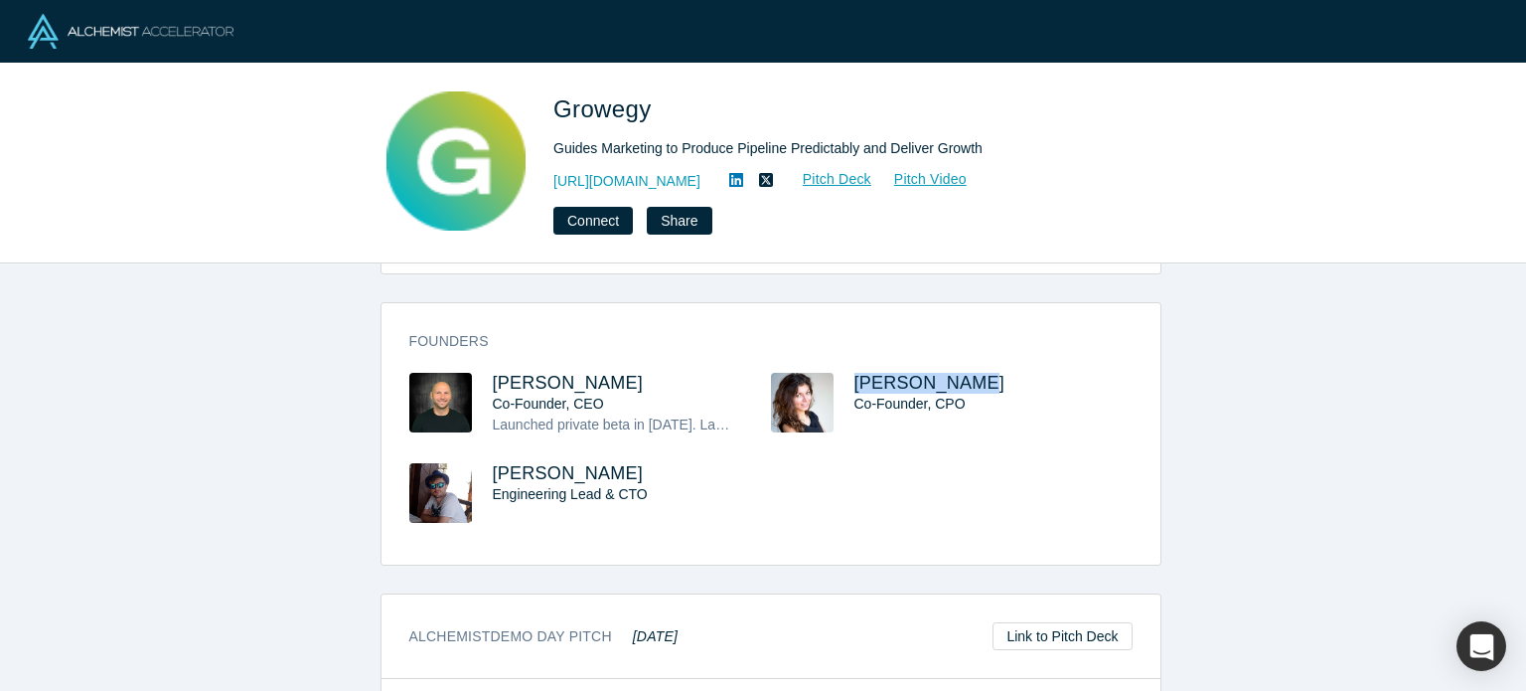
drag, startPoint x: 970, startPoint y: 392, endPoint x: 843, endPoint y: 381, distance: 127.7
click at [843, 381] on div "[PERSON_NAME] Co-Founder, CPO" at bounding box center [952, 418] width 362 height 90
copy span "[PERSON_NAME]"
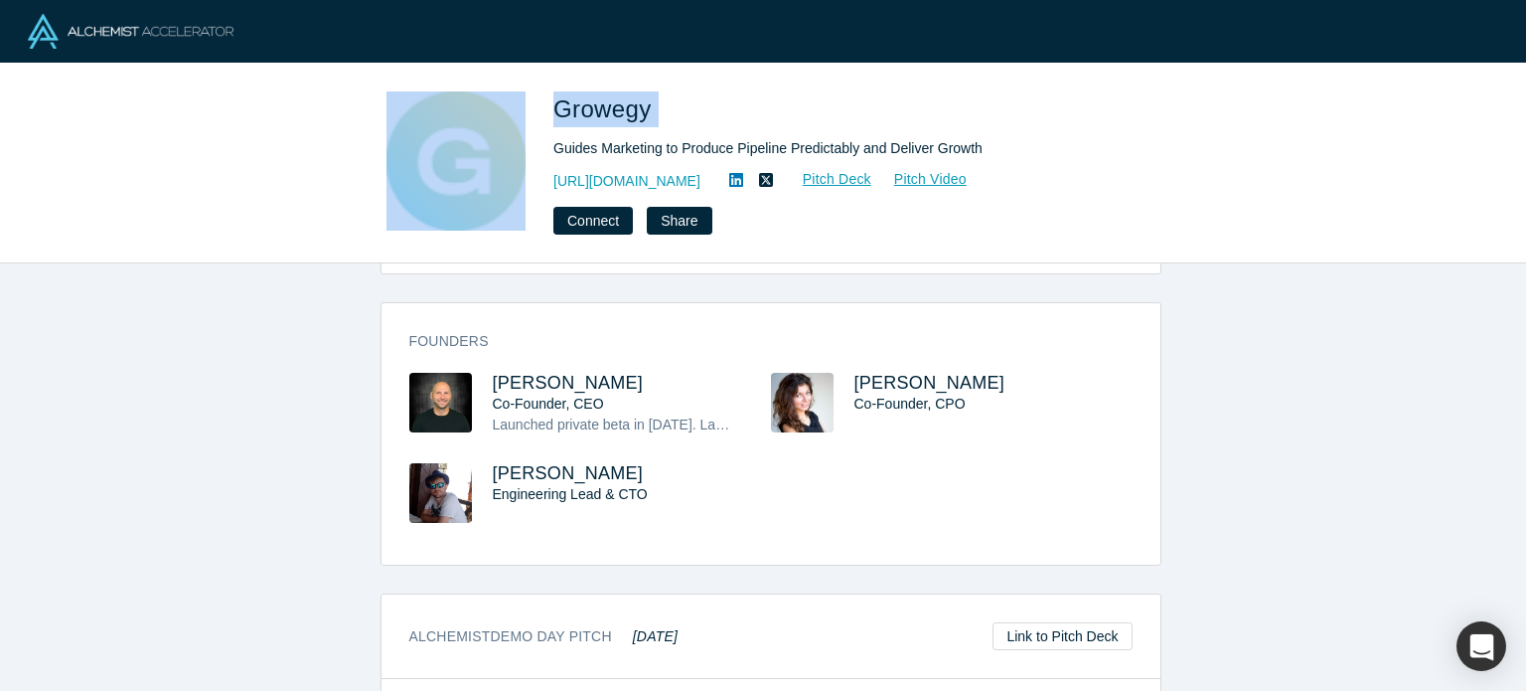
drag, startPoint x: 711, startPoint y: 116, endPoint x: 521, endPoint y: 80, distance: 194.1
click at [521, 80] on div "Growegy Guides Marketing to Produce Pipeline Predictably and Deliver Growth htt…" at bounding box center [763, 164] width 1526 height 200
click at [650, 95] on span "Growegy" at bounding box center [605, 108] width 105 height 27
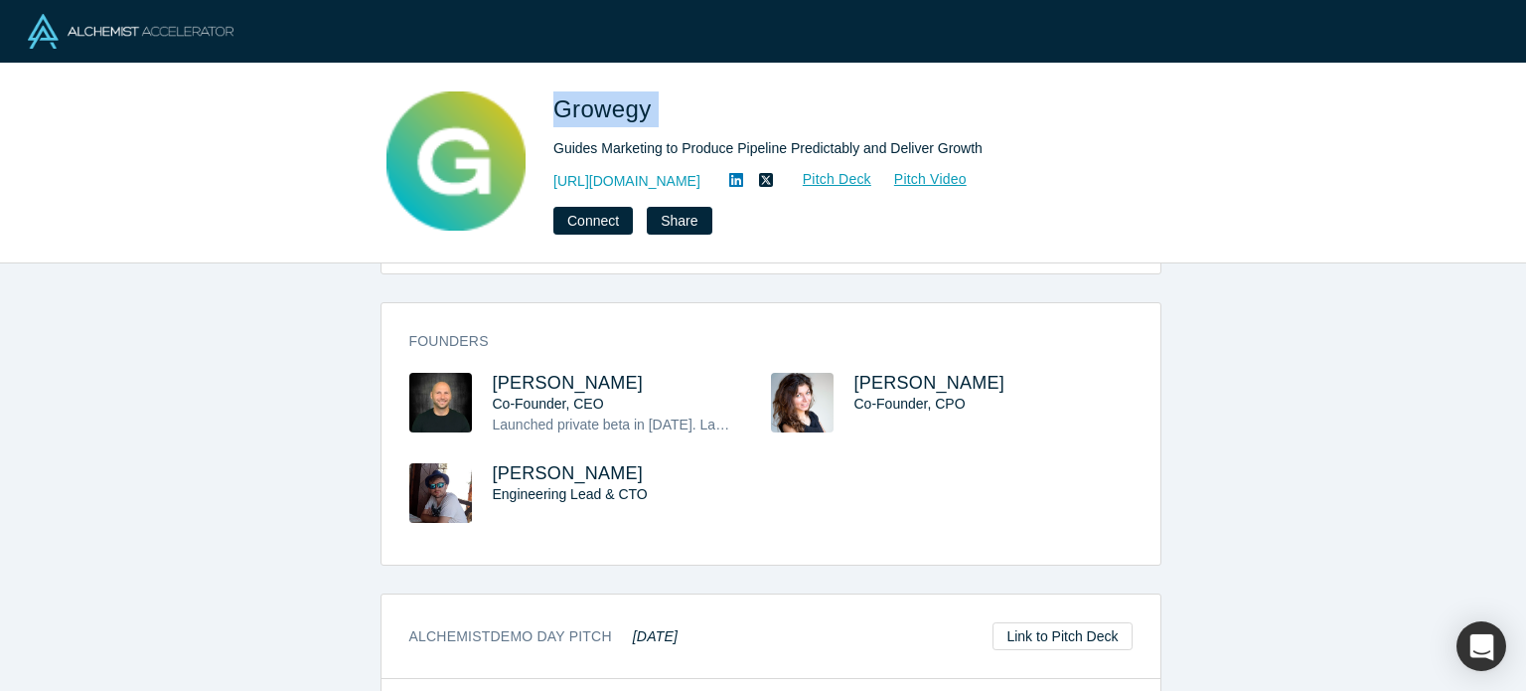
drag, startPoint x: 665, startPoint y: 108, endPoint x: 558, endPoint y: 96, distance: 107.0
click at [558, 96] on h1 "Growegy" at bounding box center [831, 109] width 556 height 36
copy span "Growegy"
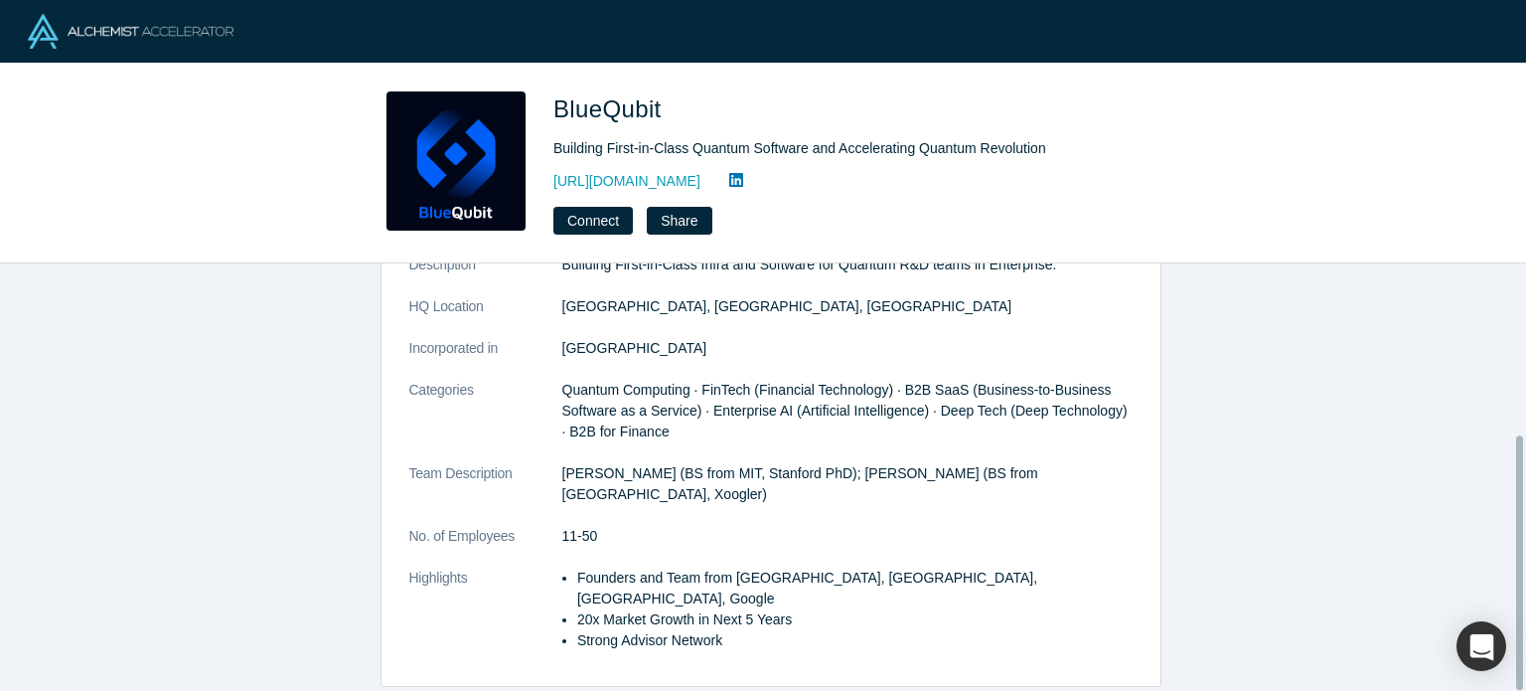
scroll to position [288, 0]
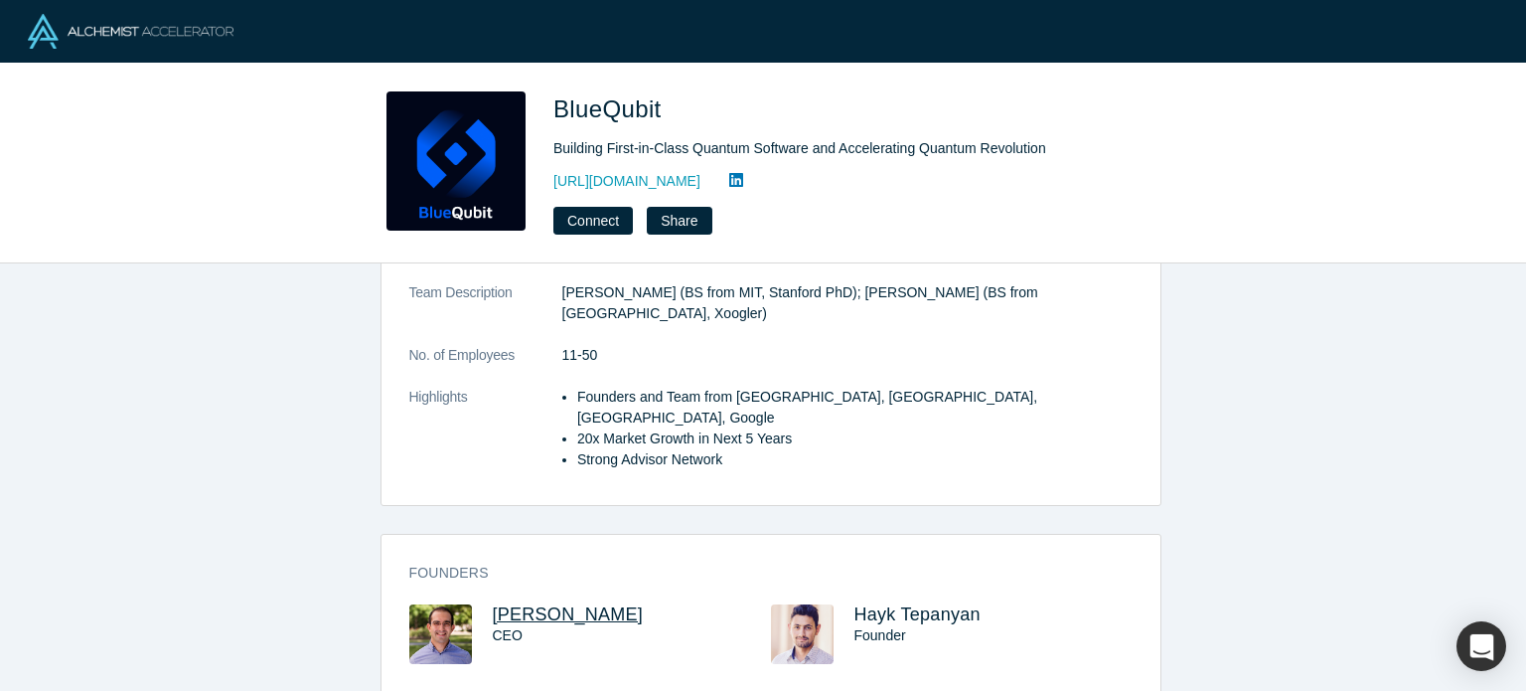
click at [537, 604] on span "Hrant Gharibyan" at bounding box center [568, 614] width 151 height 20
click at [870, 604] on span "Hayk Tepanyan" at bounding box center [918, 614] width 126 height 20
drag, startPoint x: 676, startPoint y: 109, endPoint x: 556, endPoint y: 94, distance: 120.2
click at [556, 94] on h1 "BlueQubit" at bounding box center [831, 109] width 556 height 36
copy span "BlueQubit"
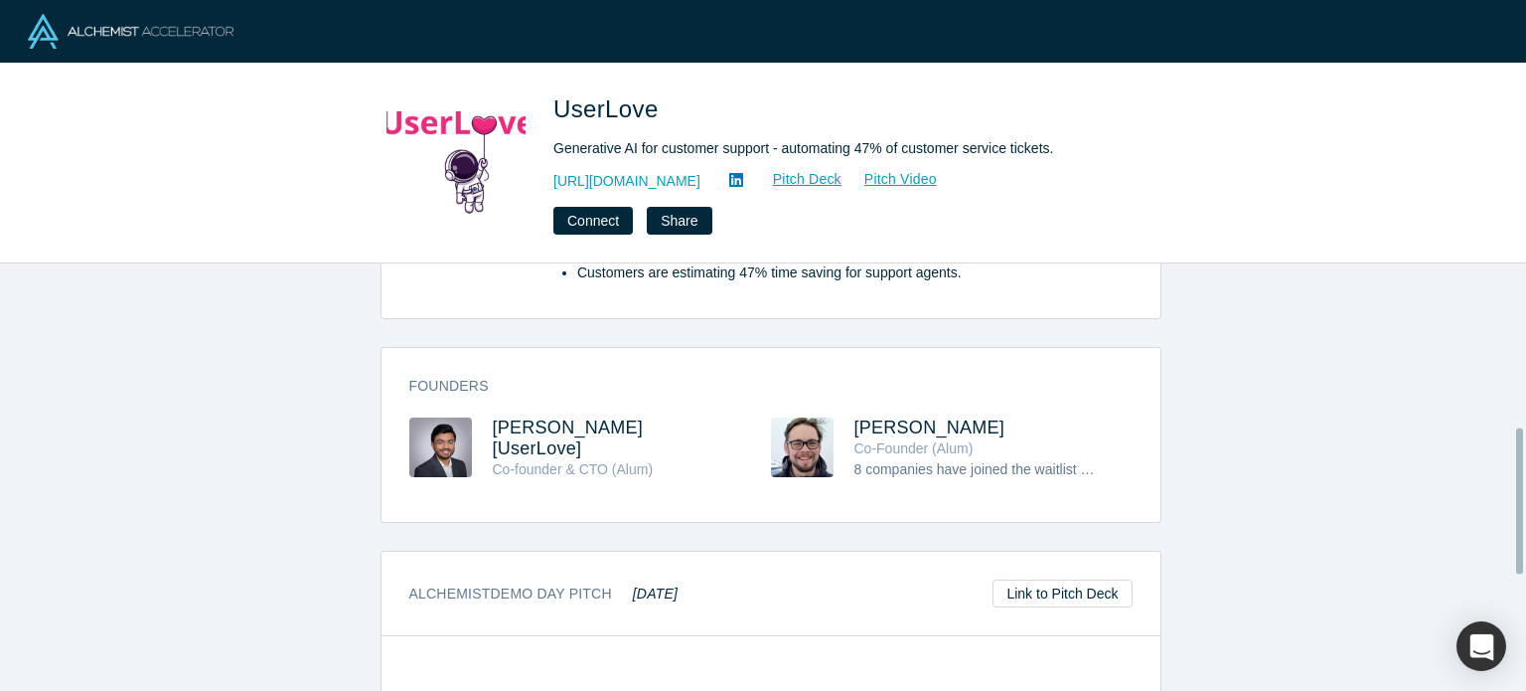
scroll to position [509, 0]
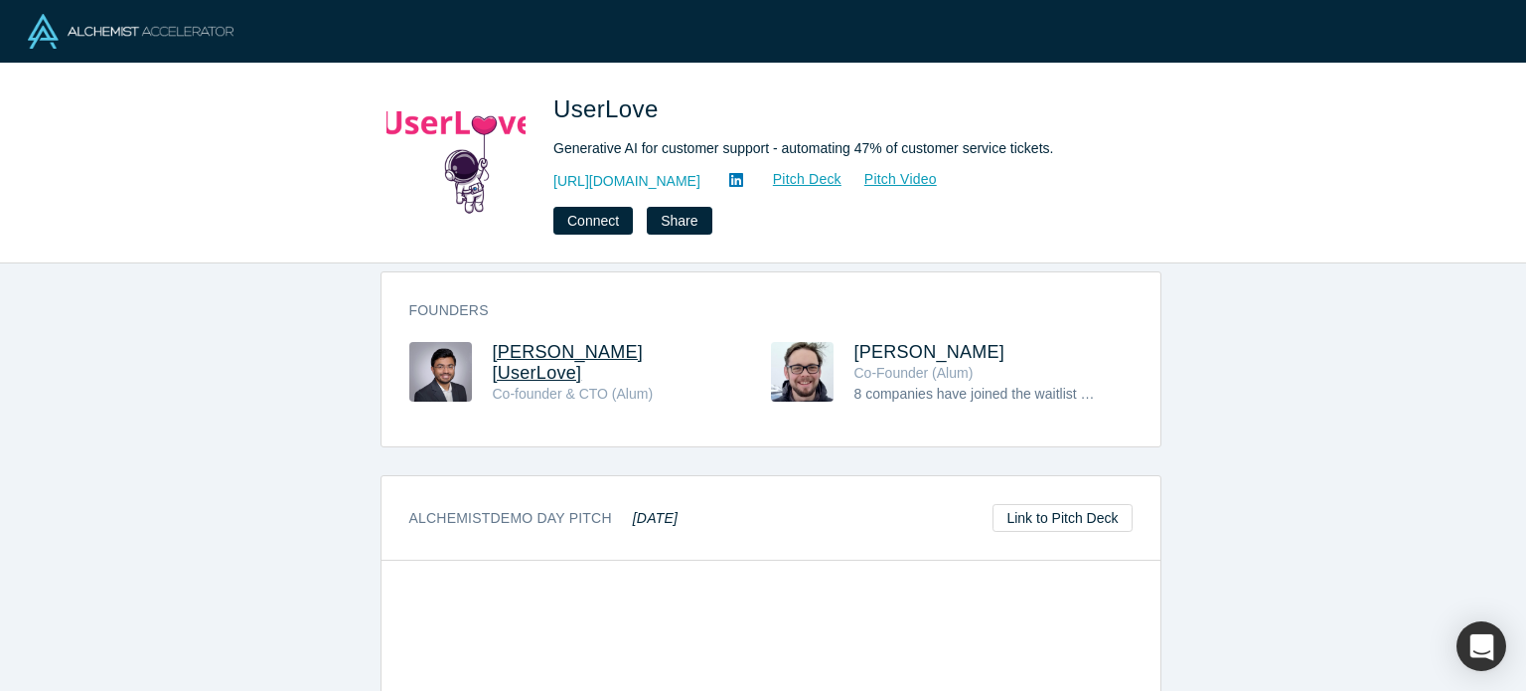
click at [560, 342] on span "Hasan Khan [UserLove]" at bounding box center [568, 362] width 151 height 41
click at [902, 342] on span "Chris Naco" at bounding box center [930, 352] width 151 height 20
drag, startPoint x: 684, startPoint y: 104, endPoint x: 556, endPoint y: 85, distance: 128.6
click at [556, 85] on div "UserLove Generative AI for customer support - automating 47% of customer servic…" at bounding box center [763, 164] width 1526 height 200
copy span "UserLove"
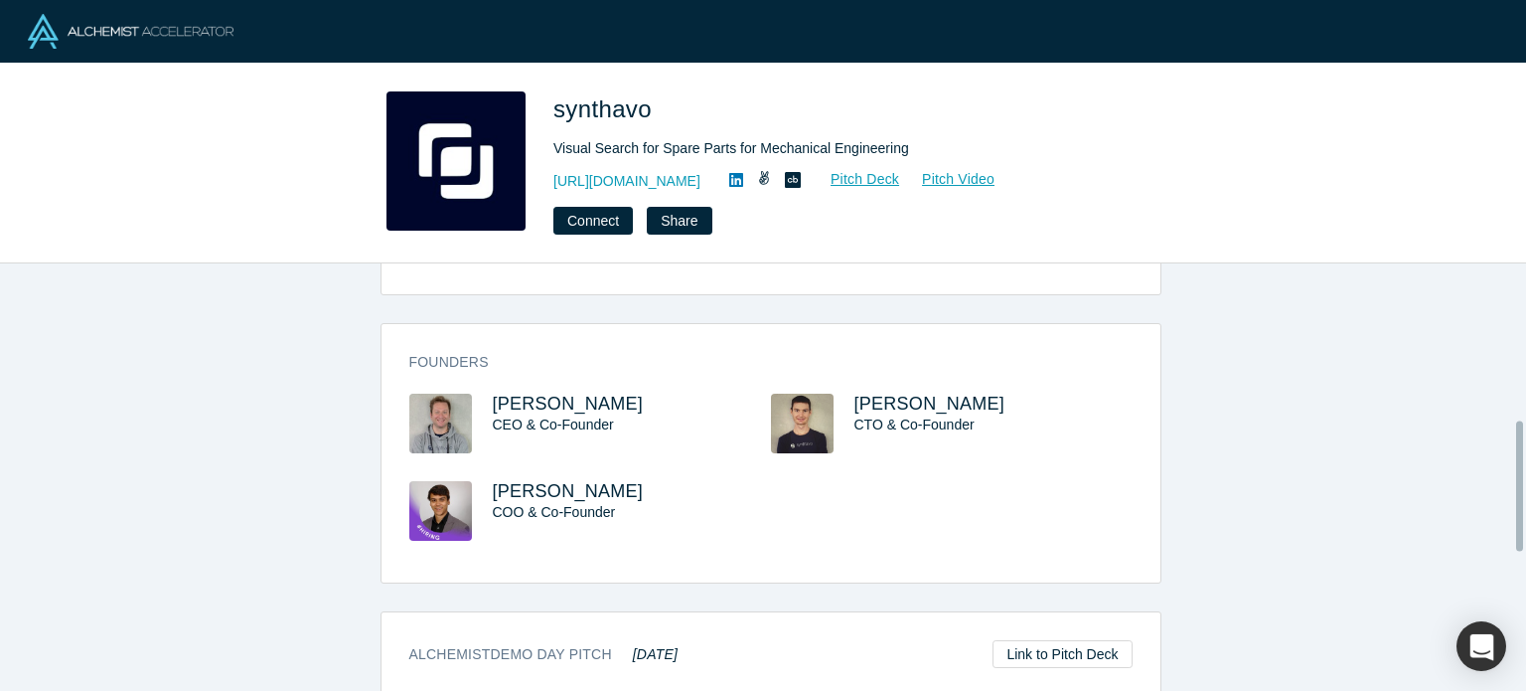
scroll to position [495, 0]
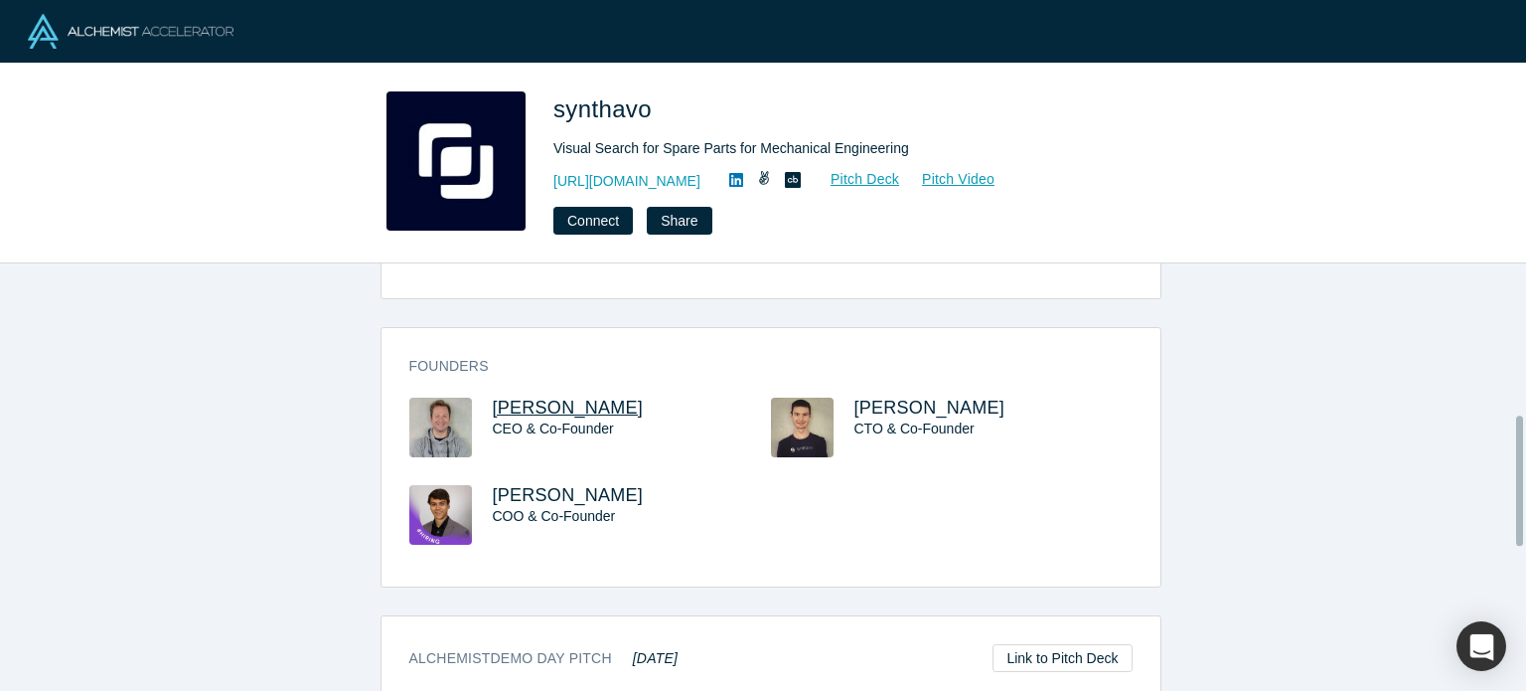
click at [587, 407] on span "[PERSON_NAME]" at bounding box center [568, 407] width 151 height 20
click at [880, 408] on span "[PERSON_NAME]" at bounding box center [930, 407] width 151 height 20
click at [559, 495] on span "[PERSON_NAME]" at bounding box center [568, 495] width 151 height 20
drag, startPoint x: 676, startPoint y: 130, endPoint x: 560, endPoint y: 88, distance: 122.6
click at [557, 87] on div "synthavo Visual Search for Spare Parts for Mechanical Engineering https://synth…" at bounding box center [763, 164] width 1526 height 200
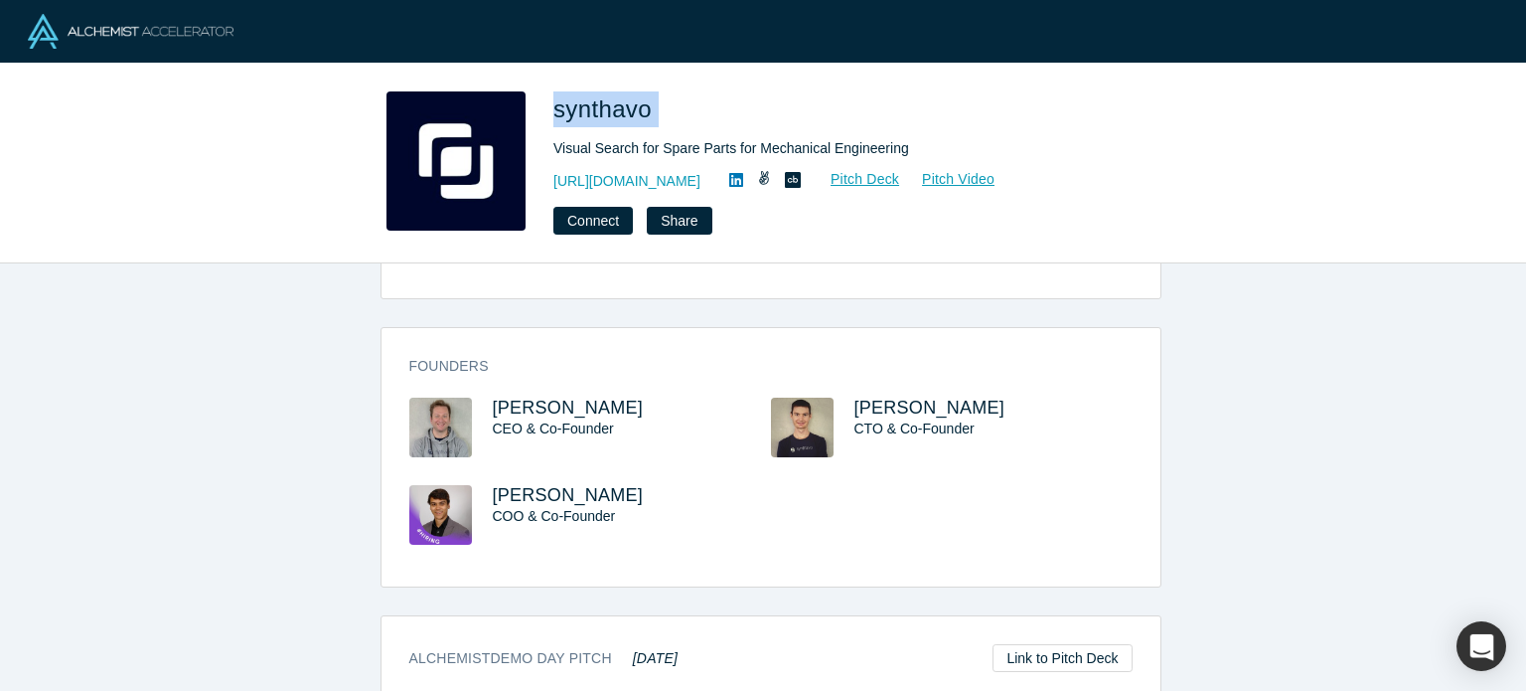
copy span "synthavo"
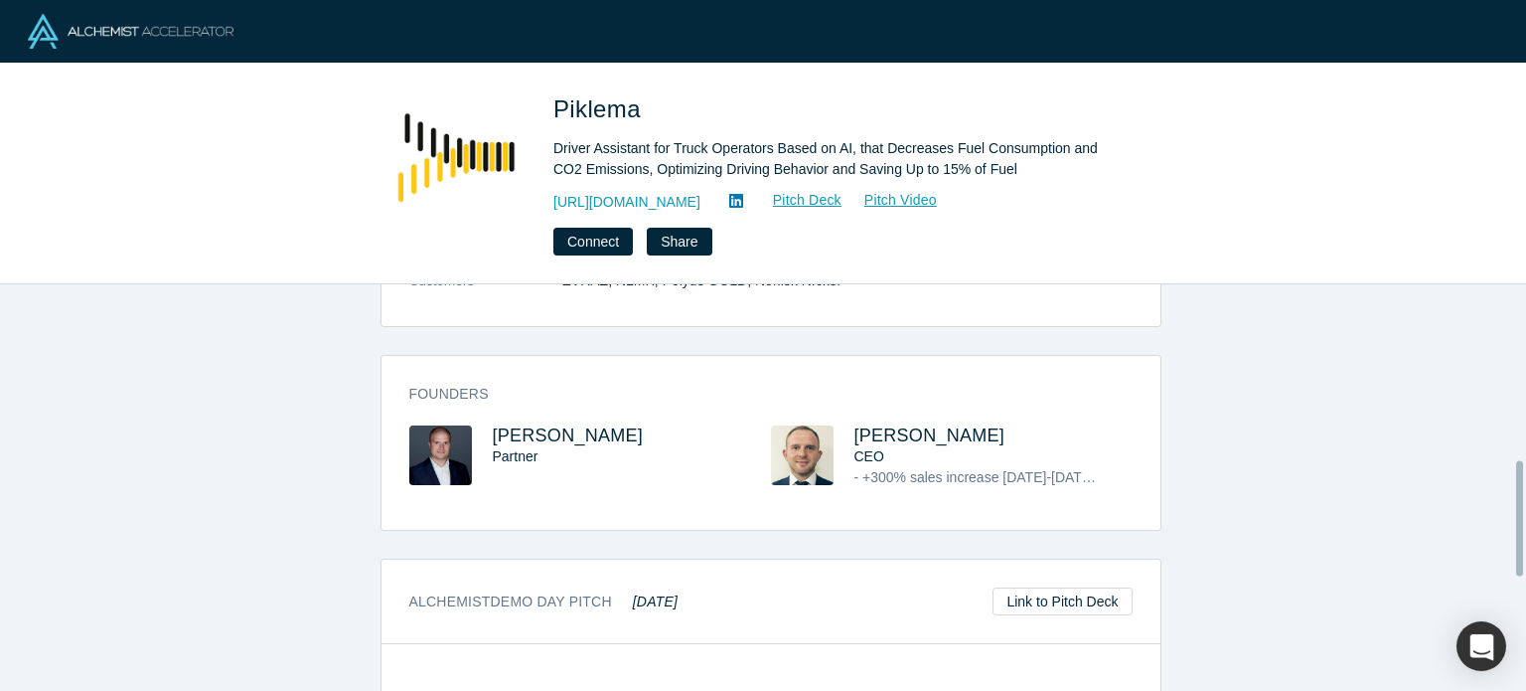
scroll to position [635, 0]
click at [920, 424] on span "[PERSON_NAME]" at bounding box center [930, 434] width 151 height 20
drag, startPoint x: 636, startPoint y: 114, endPoint x: 553, endPoint y: 96, distance: 84.4
click at [553, 96] on span "Piklema" at bounding box center [600, 108] width 94 height 27
copy span "Piklema"
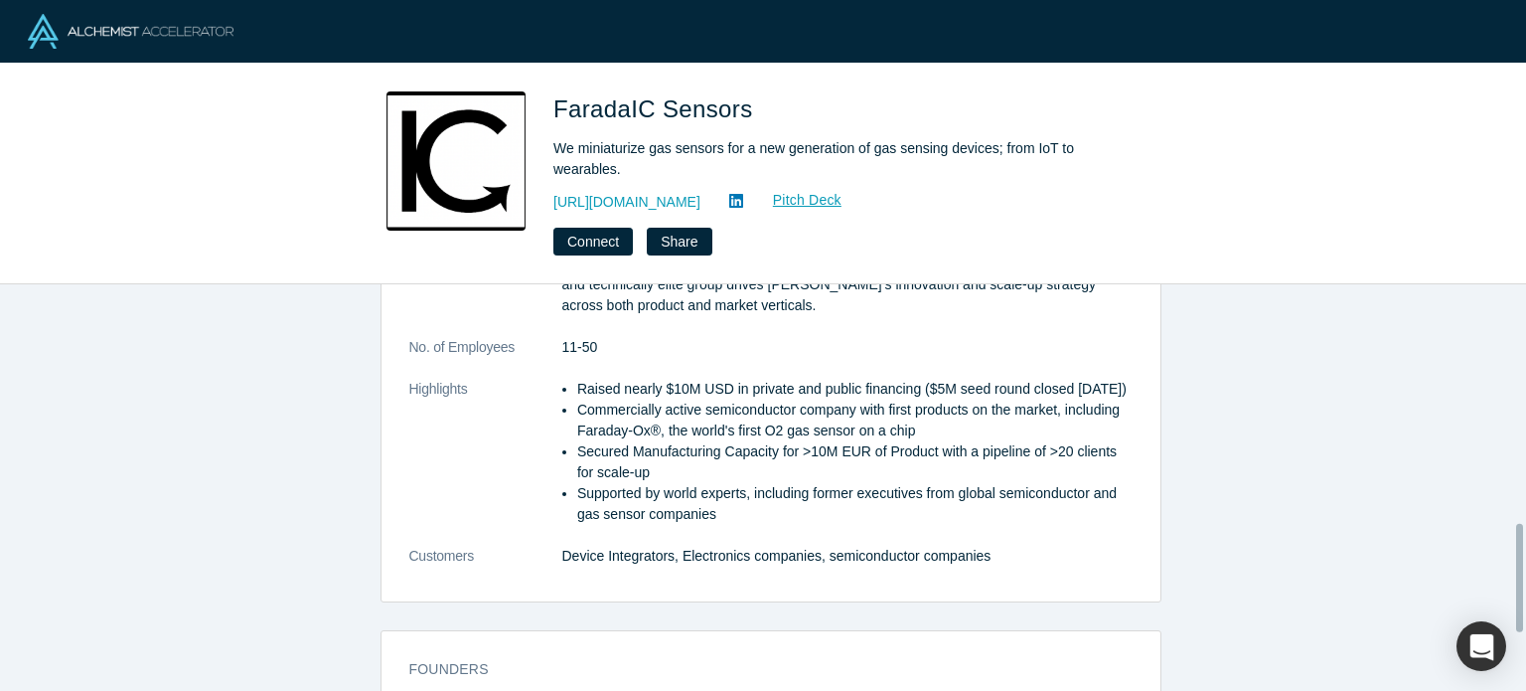
scroll to position [1112, 0]
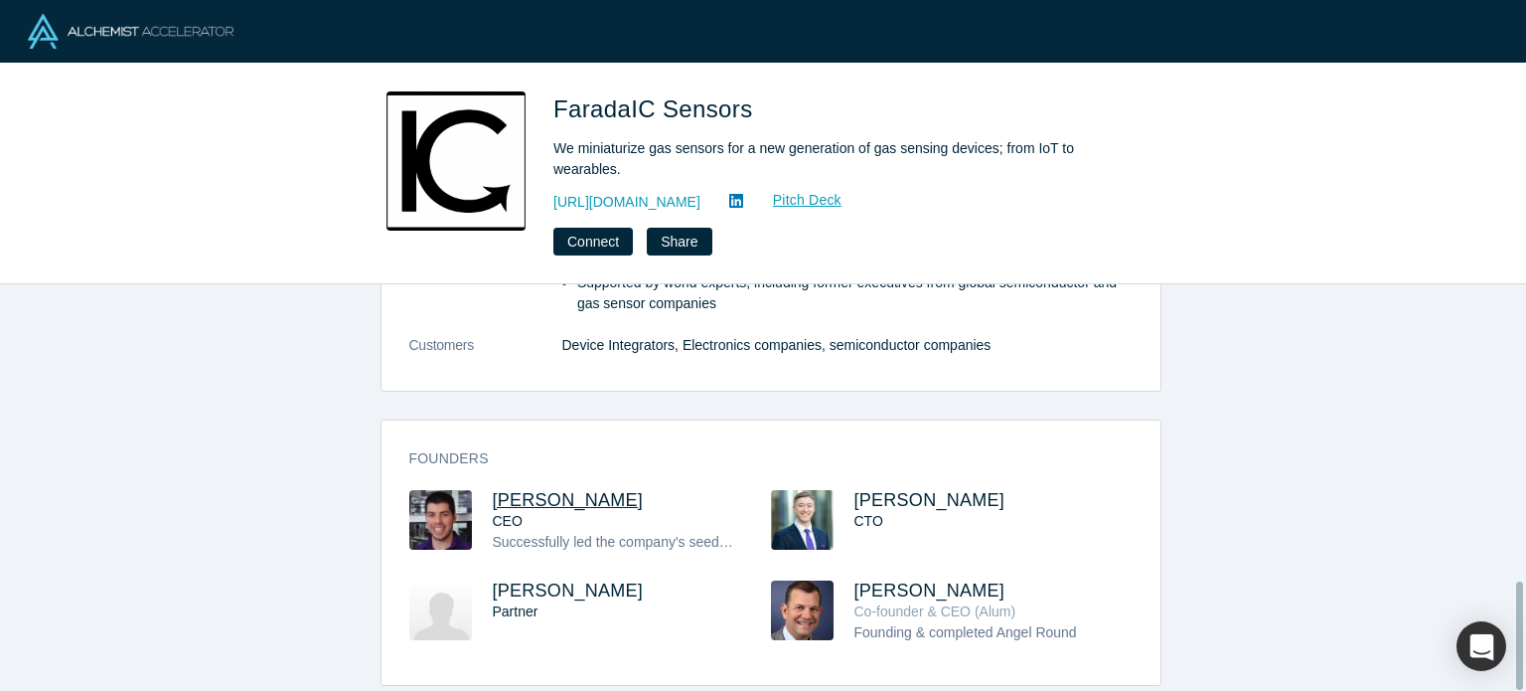
click at [541, 490] on span "[PERSON_NAME]" at bounding box center [568, 500] width 151 height 20
click at [891, 490] on span "[PERSON_NAME]" at bounding box center [930, 500] width 151 height 20
click at [898, 580] on span "[PERSON_NAME]" at bounding box center [930, 590] width 151 height 20
drag, startPoint x: 736, startPoint y: 106, endPoint x: 557, endPoint y: 103, distance: 178.9
click at [556, 104] on h1 "FaradaIC Sensors" at bounding box center [831, 109] width 556 height 36
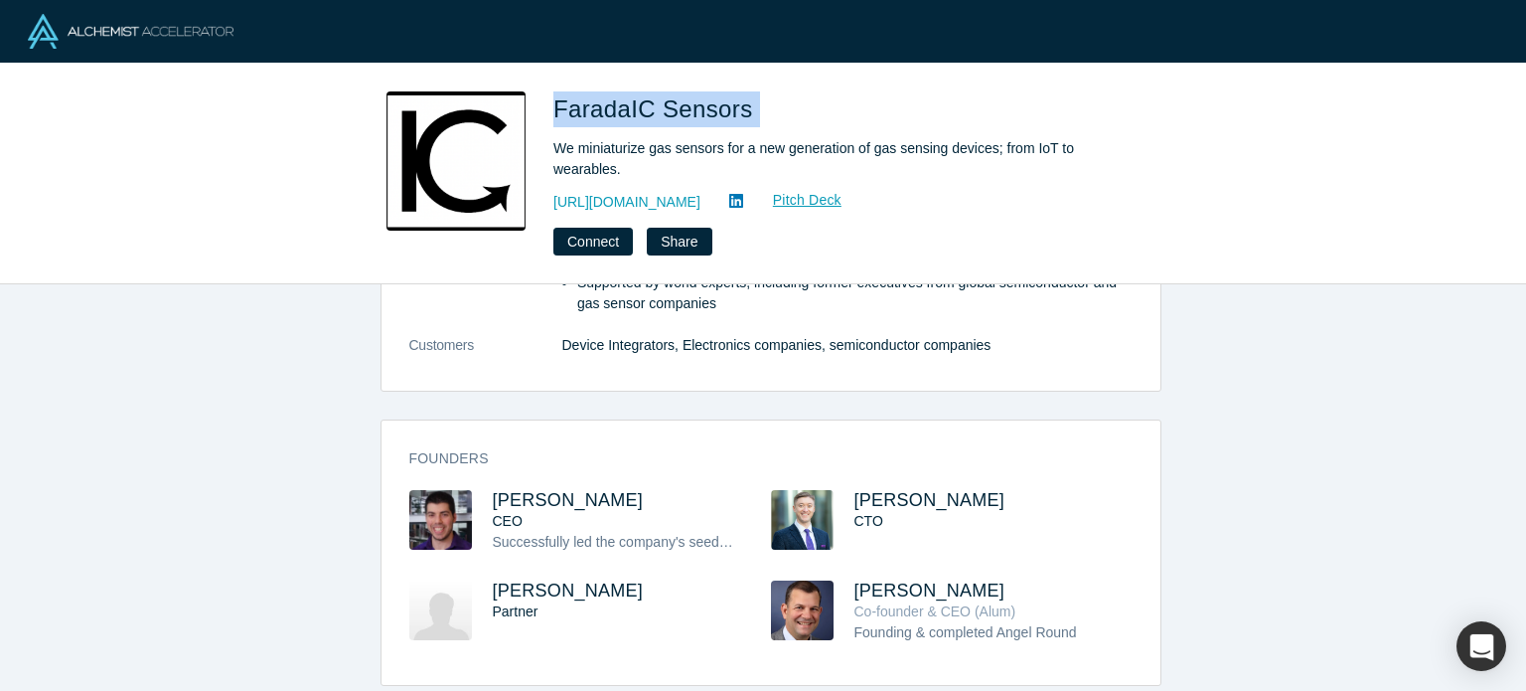
copy span "FaradaIC Sensors"
